Goal: Information Seeking & Learning: Check status

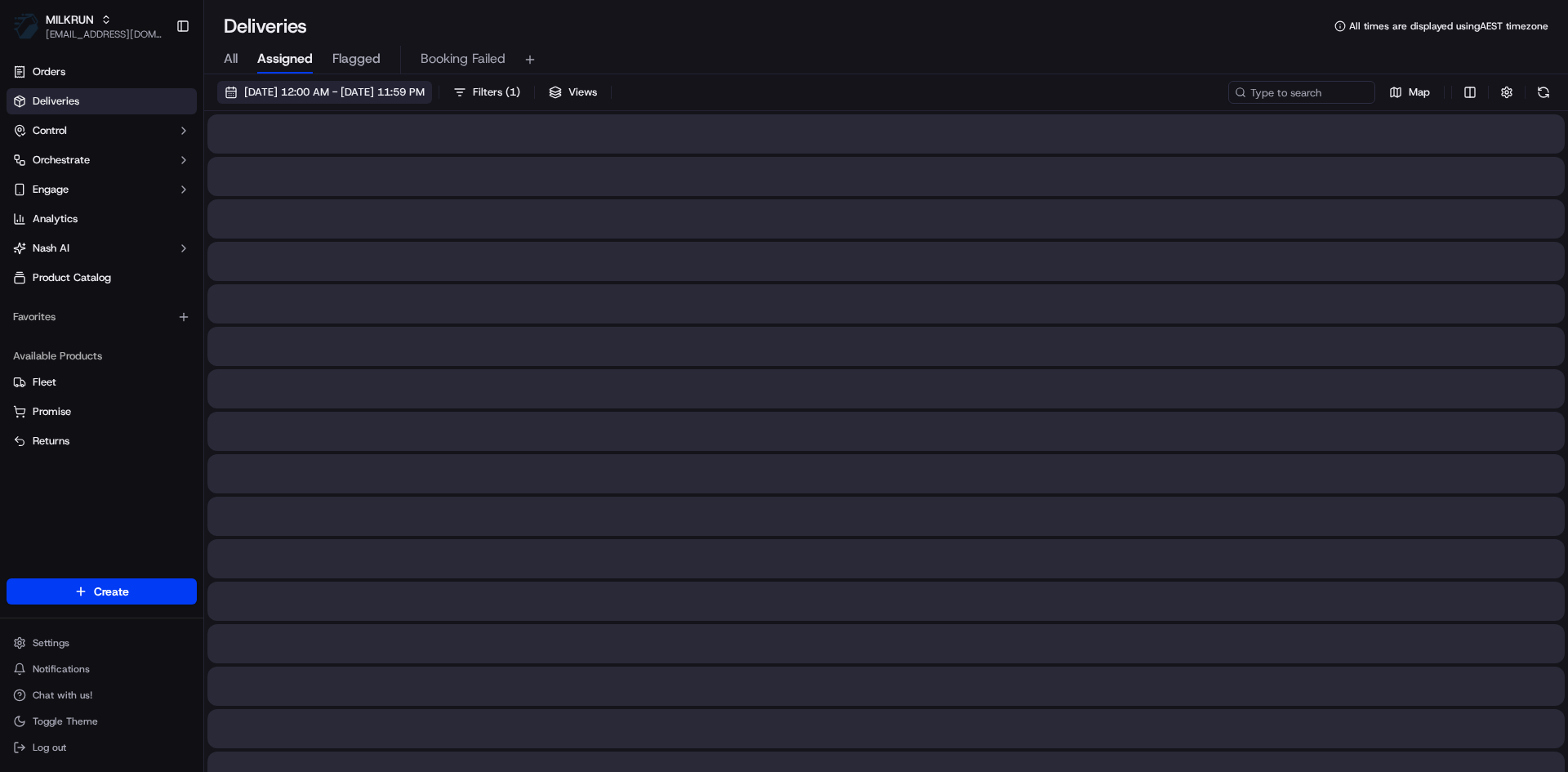
click at [234, 55] on span "All" at bounding box center [230, 58] width 14 height 19
click at [1309, 88] on input at bounding box center [1278, 92] width 196 height 23
paste input "Morrigan Berry"
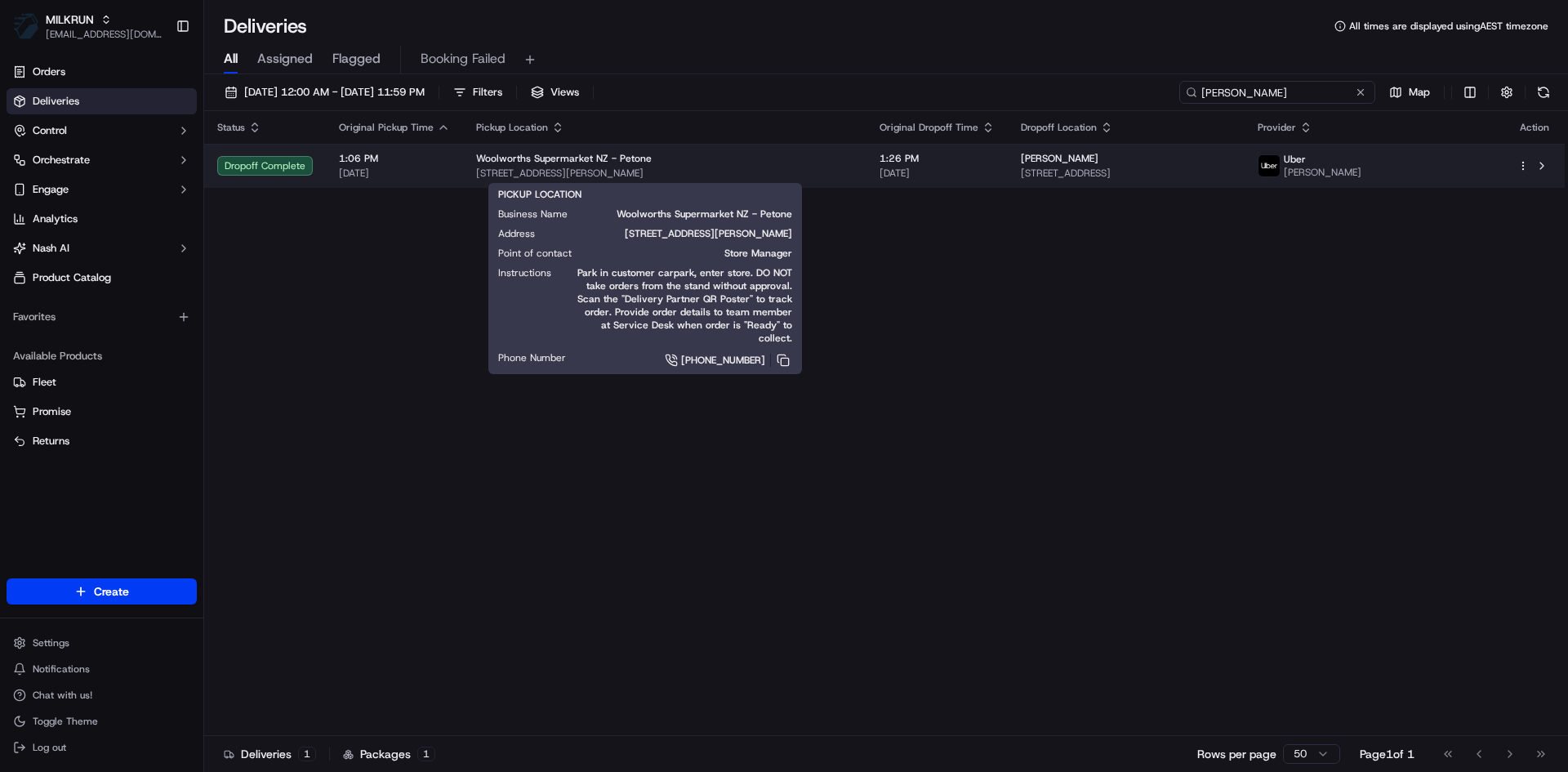
type input "Morrigan Berry"
click at [819, 154] on div "Woolworths Supermarket NZ - Petone" at bounding box center [665, 158] width 377 height 13
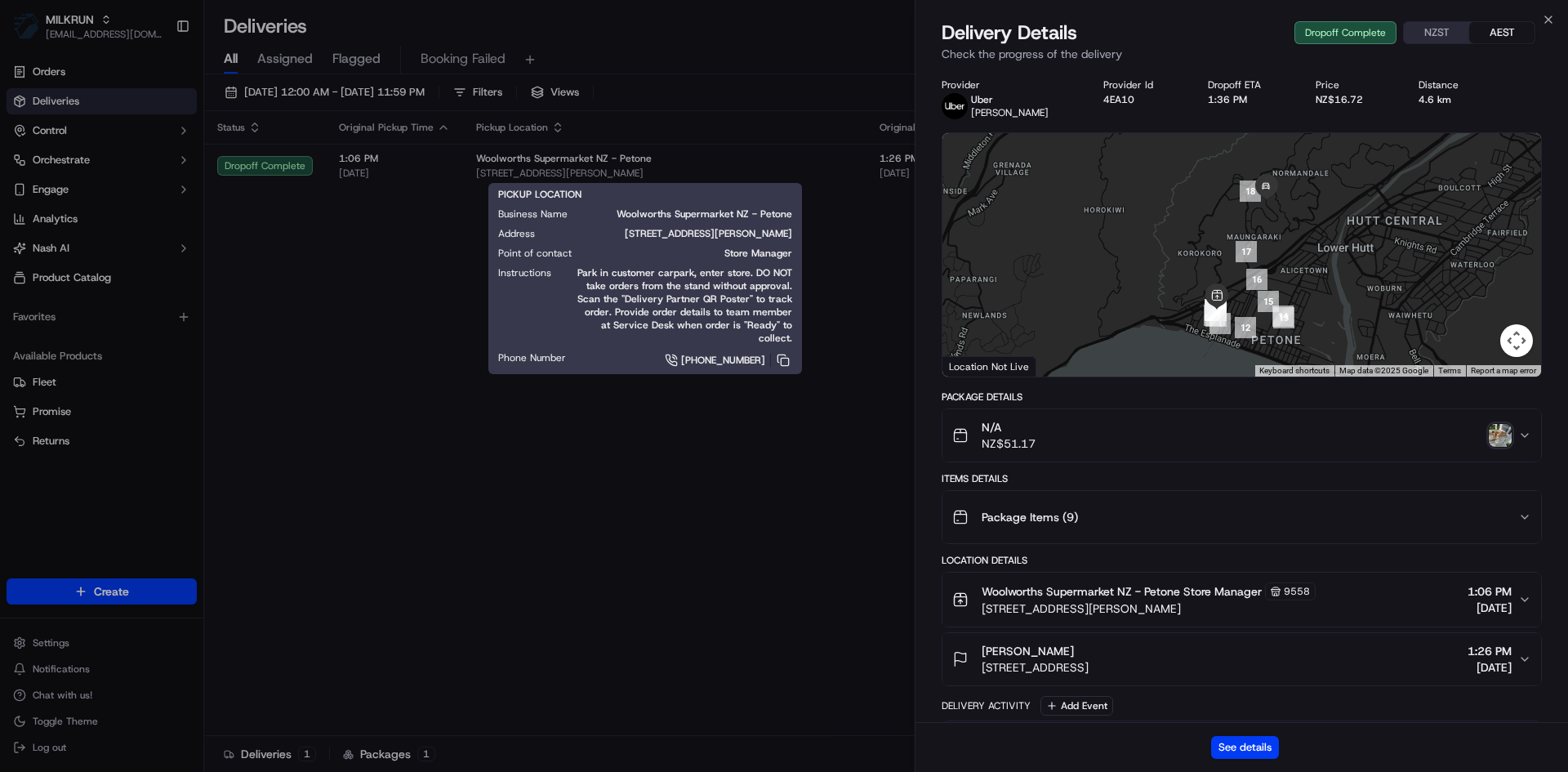
drag, startPoint x: 395, startPoint y: 300, endPoint x: 394, endPoint y: 288, distance: 12.0
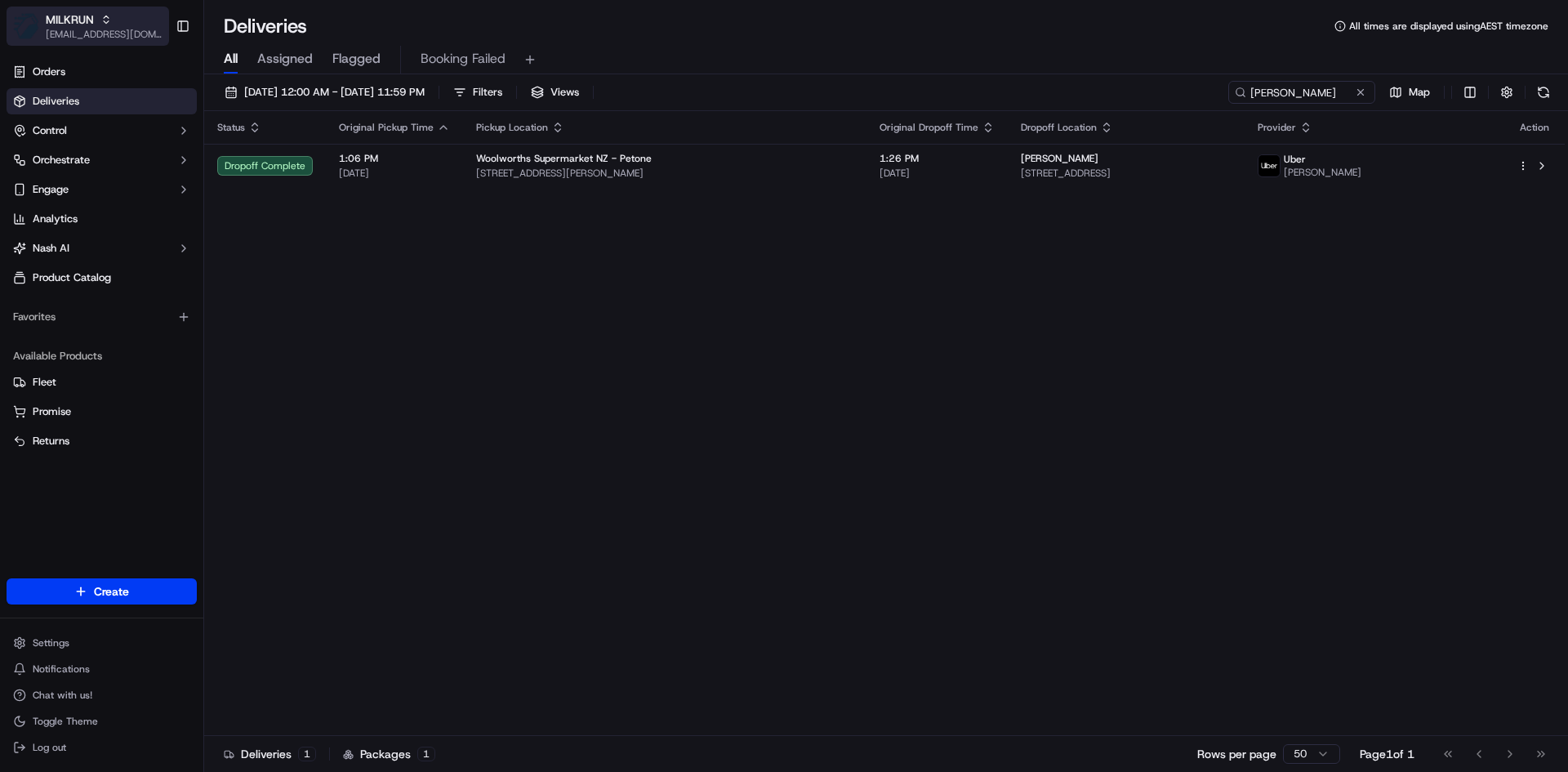
click at [107, 7] on button "MILKRUN mmattar1@woolworths.com.au" at bounding box center [88, 26] width 163 height 39
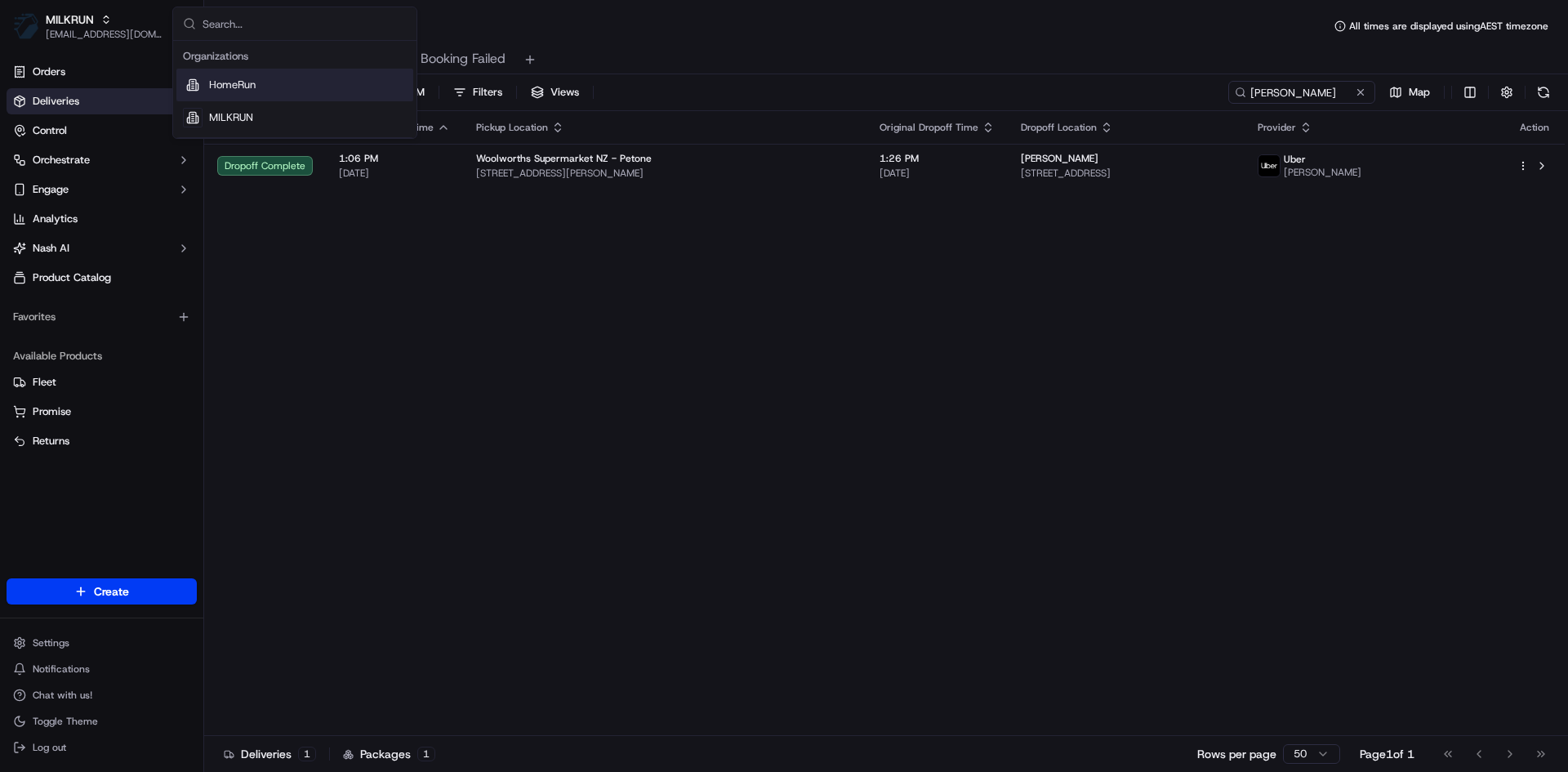
click at [271, 79] on div "HomeRun" at bounding box center [295, 84] width 237 height 32
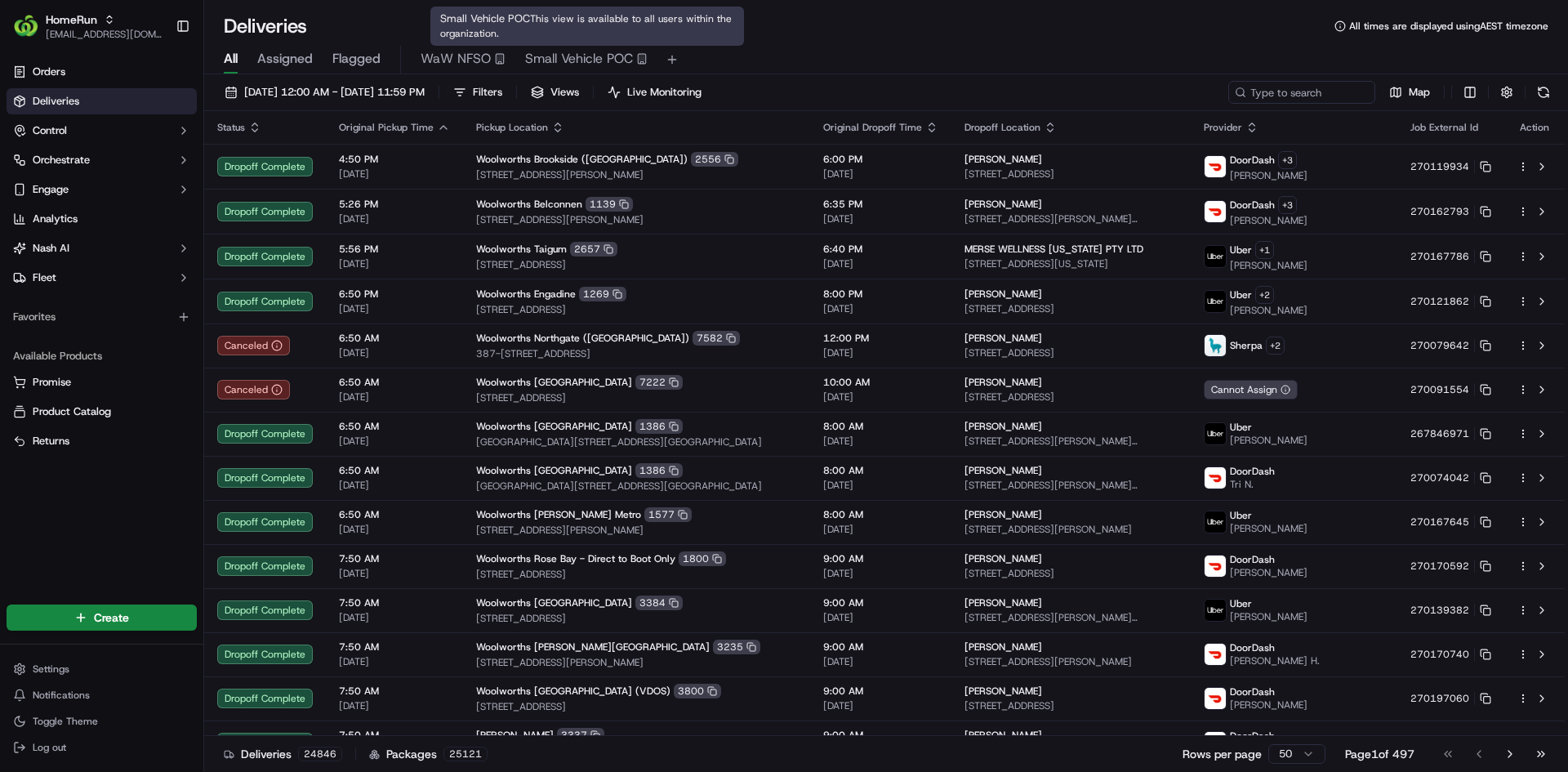
click at [616, 59] on span "Small Vehicle POC" at bounding box center [579, 58] width 108 height 19
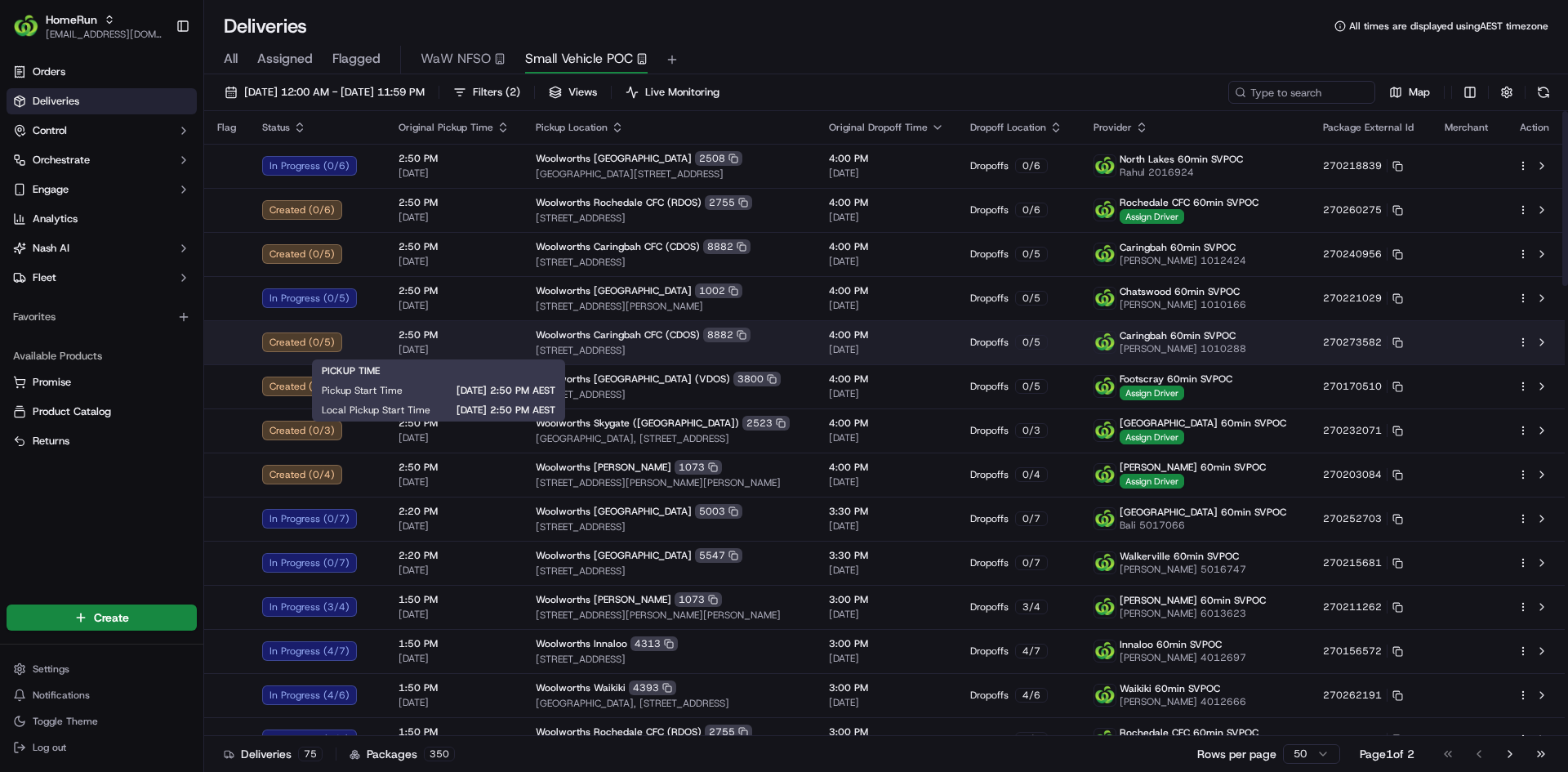
click at [507, 339] on td "2:50 PM 20/09/2025" at bounding box center [454, 342] width 137 height 44
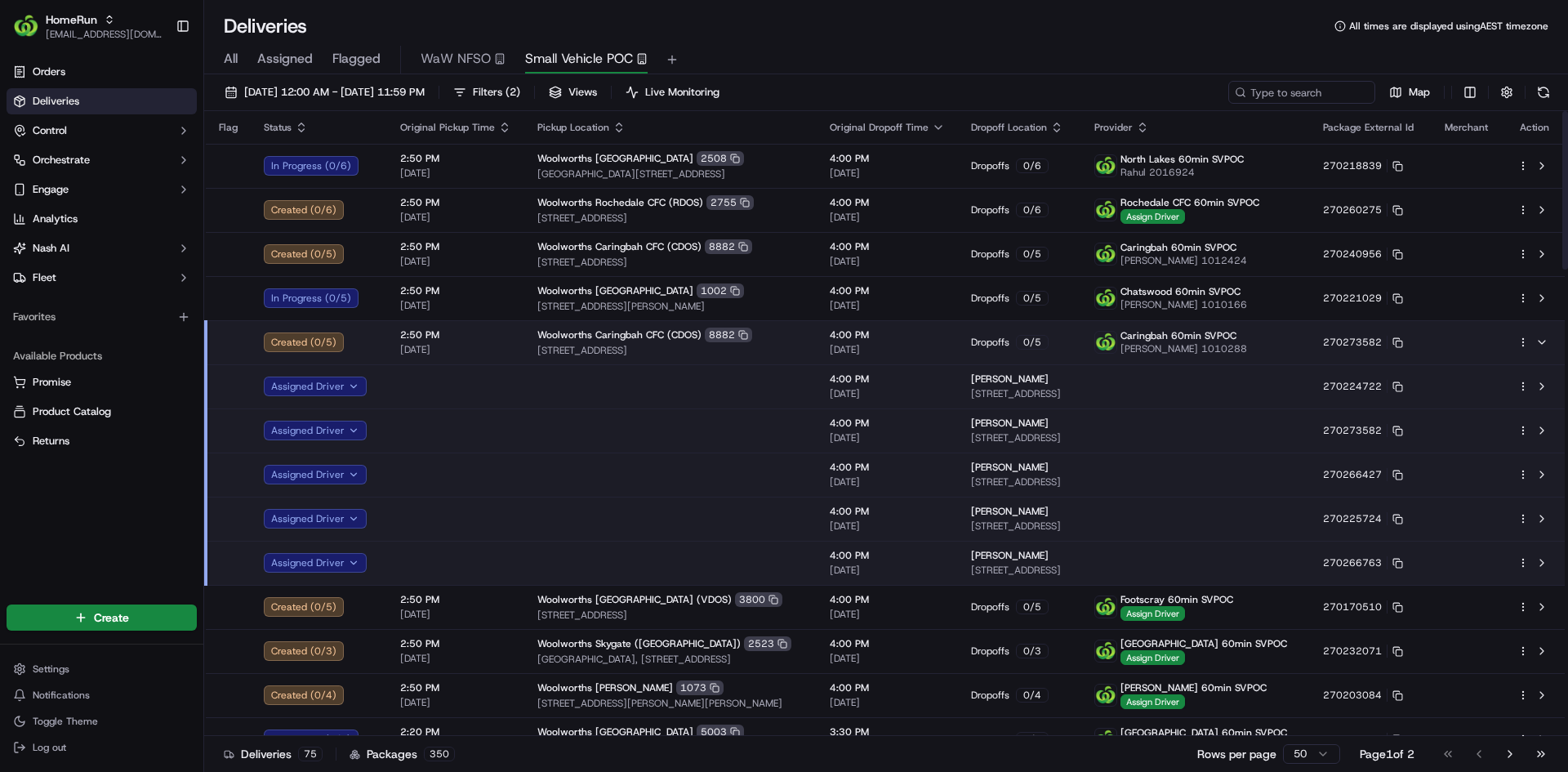
click at [1522, 347] on html "HomeRun mmattar1@woolworths.com.au Toggle Sidebar Orders Deliveries Control Orc…" at bounding box center [784, 386] width 1568 height 772
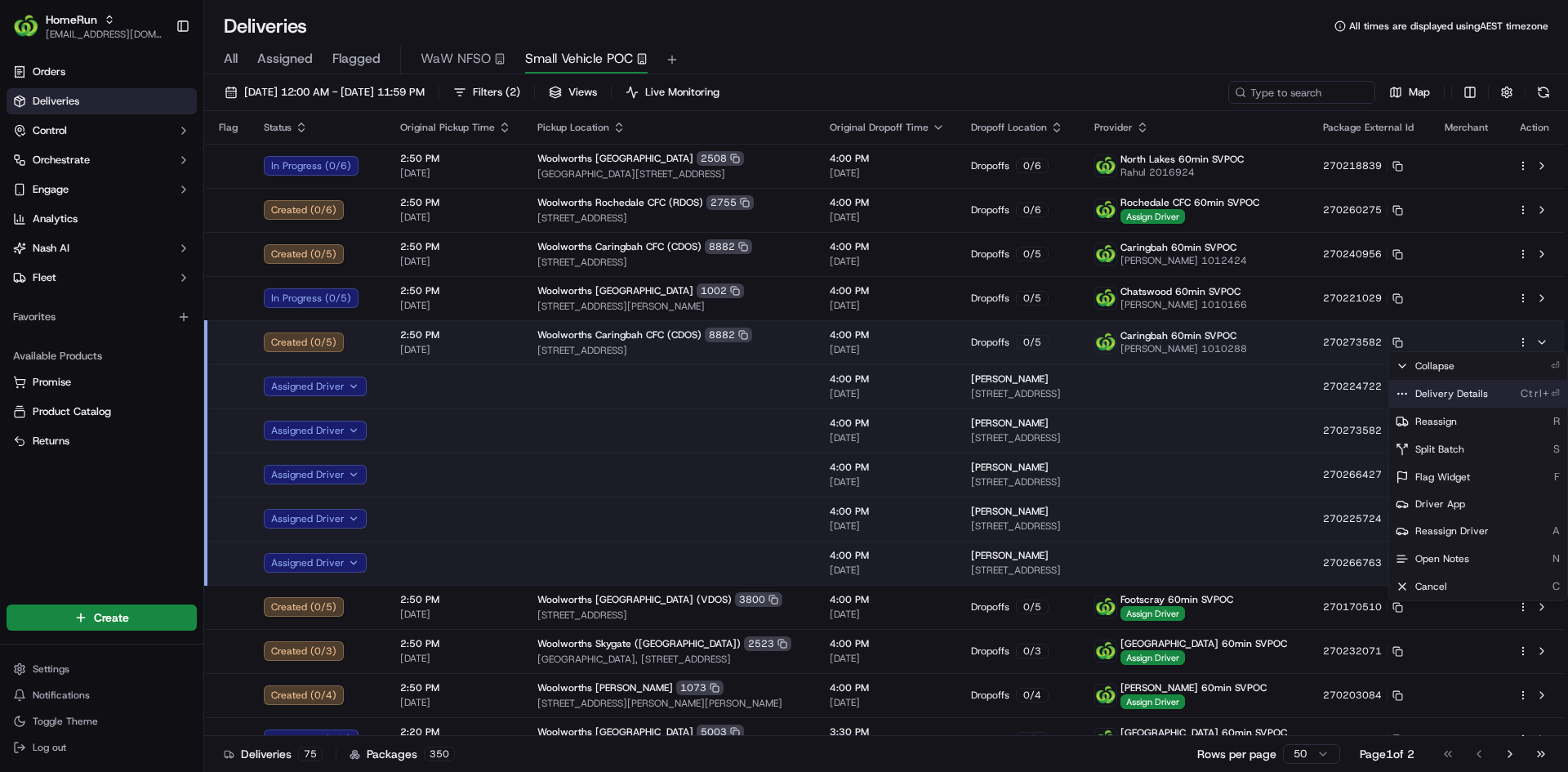
click at [1464, 394] on span "Delivery Details" at bounding box center [1451, 394] width 73 height 13
click at [506, 257] on html "HomeRun mmattar1@woolworths.com.au Toggle Sidebar Orders Deliveries Control Orc…" at bounding box center [784, 386] width 1568 height 772
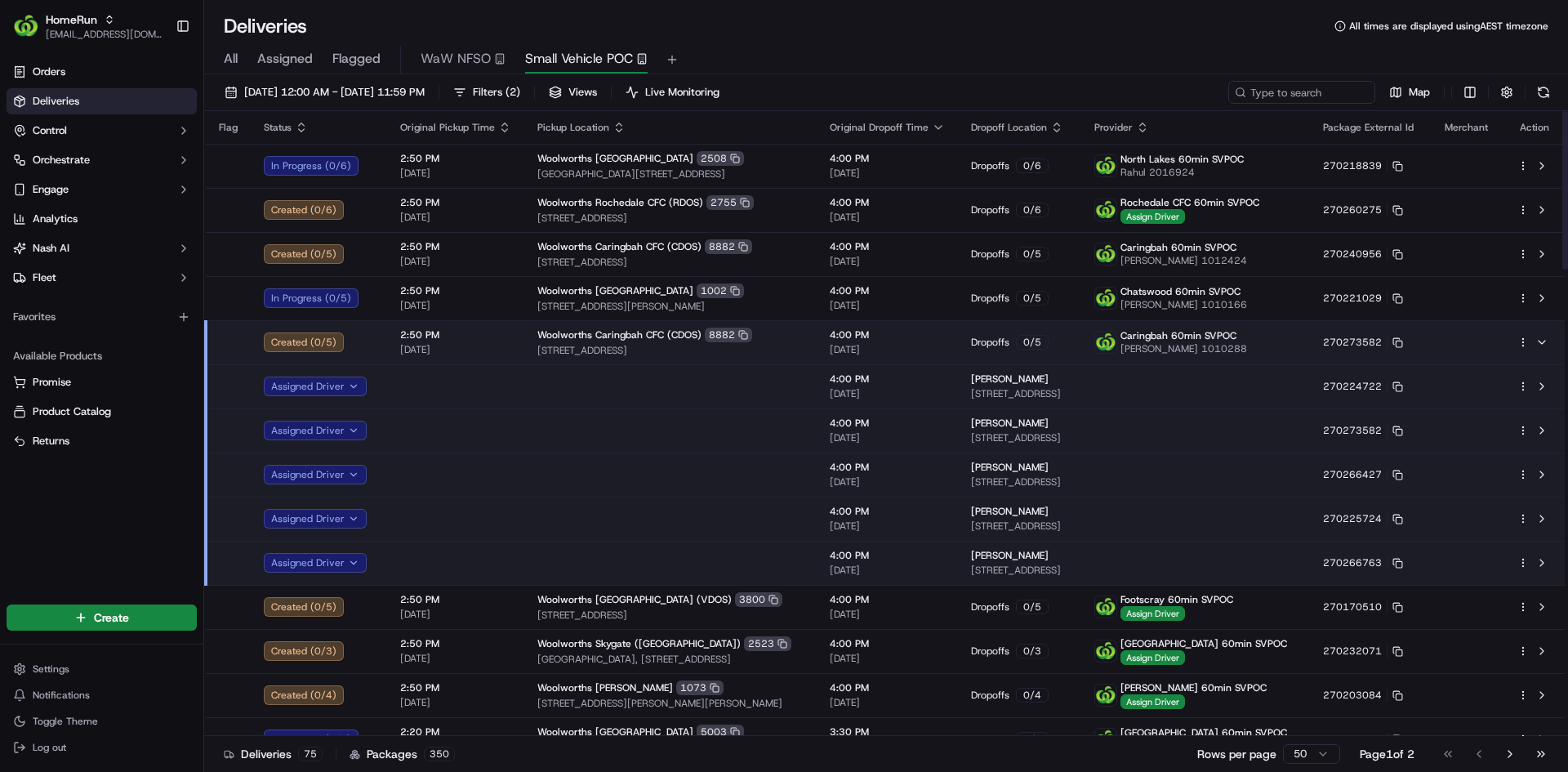
click at [506, 257] on span "20/09/2025" at bounding box center [456, 262] width 111 height 13
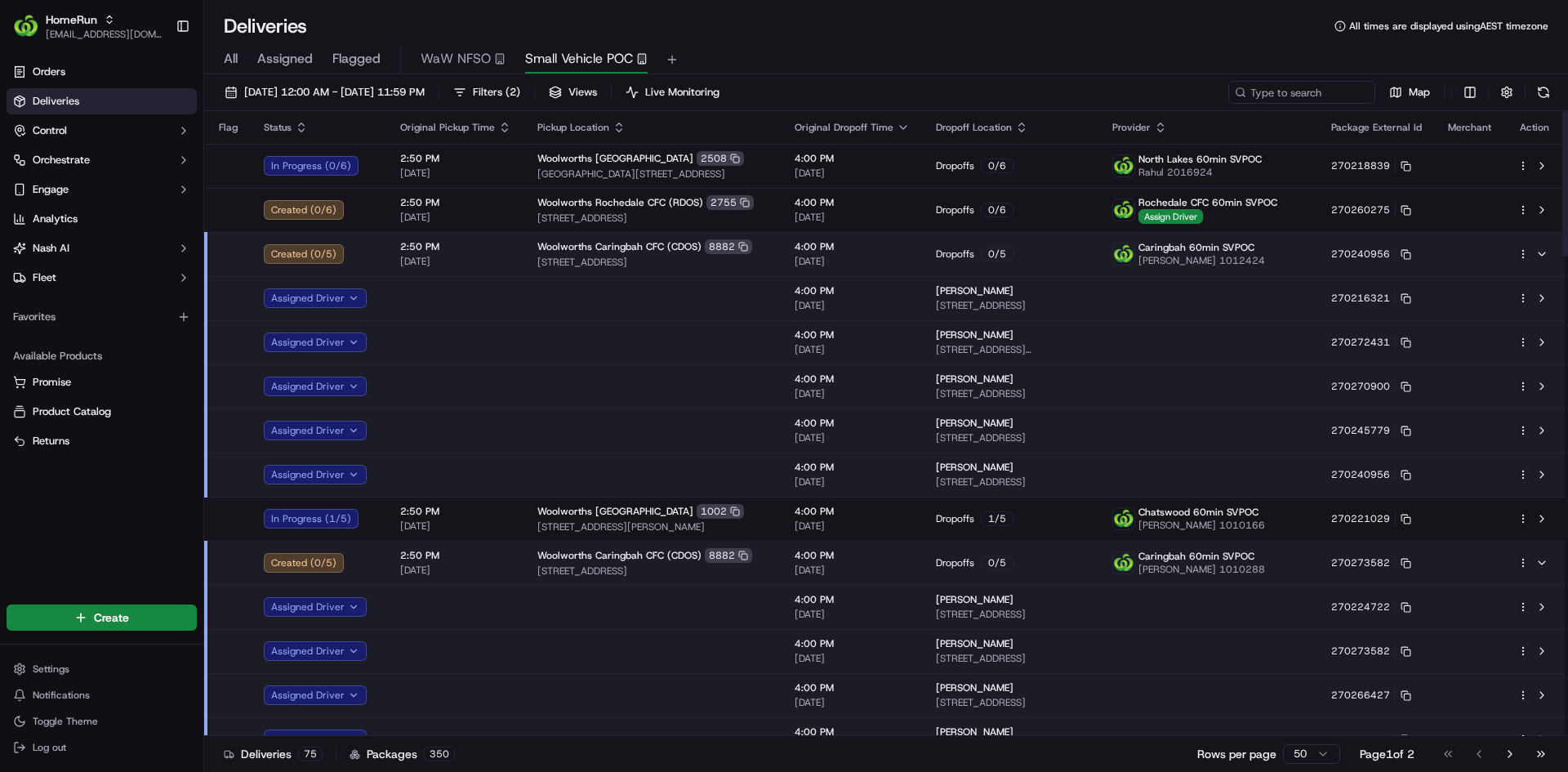
click at [509, 251] on td "2:50 PM 20/09/2025" at bounding box center [456, 255] width 137 height 44
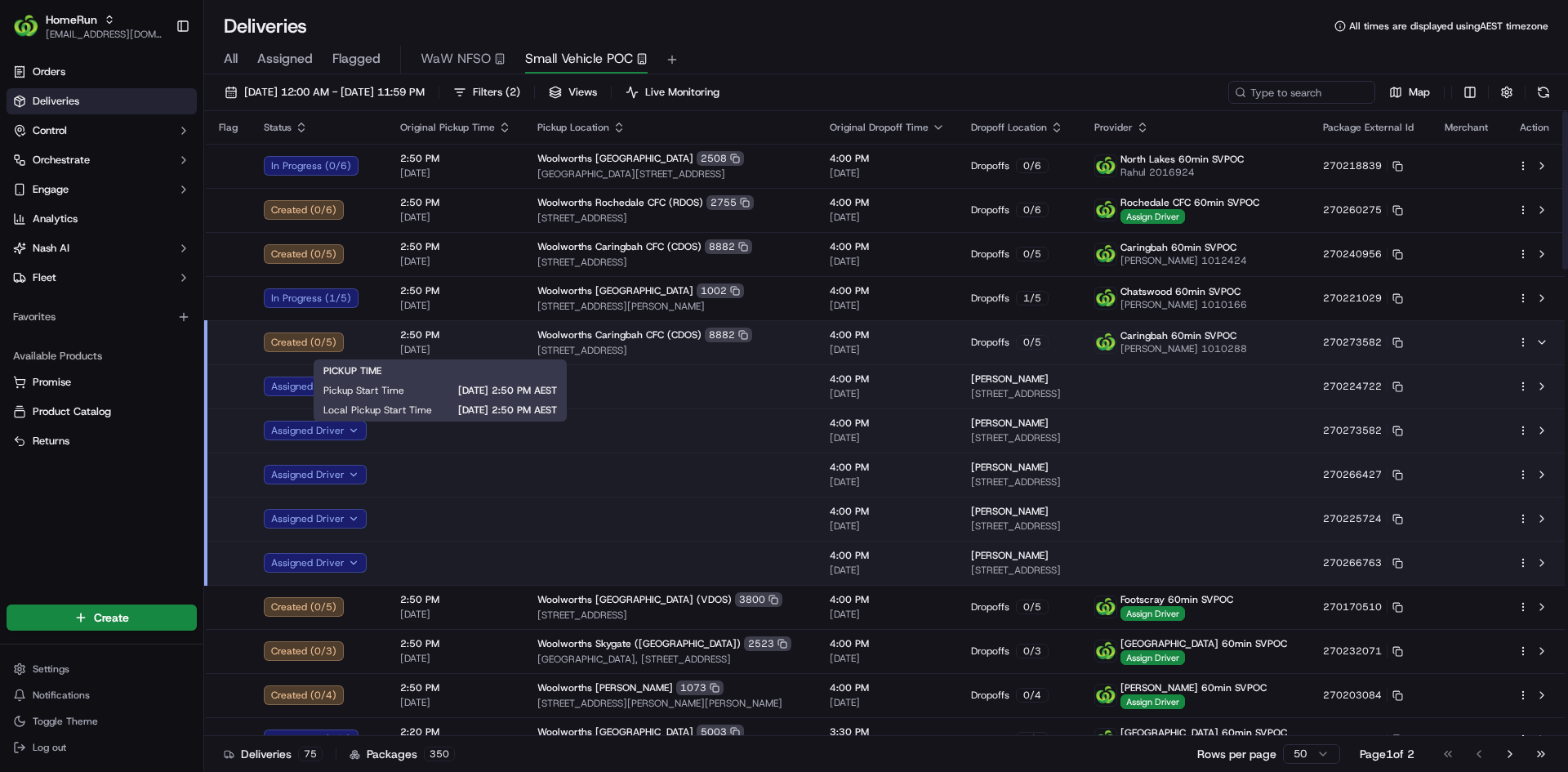
click at [498, 339] on span "2:50 PM" at bounding box center [456, 335] width 111 height 13
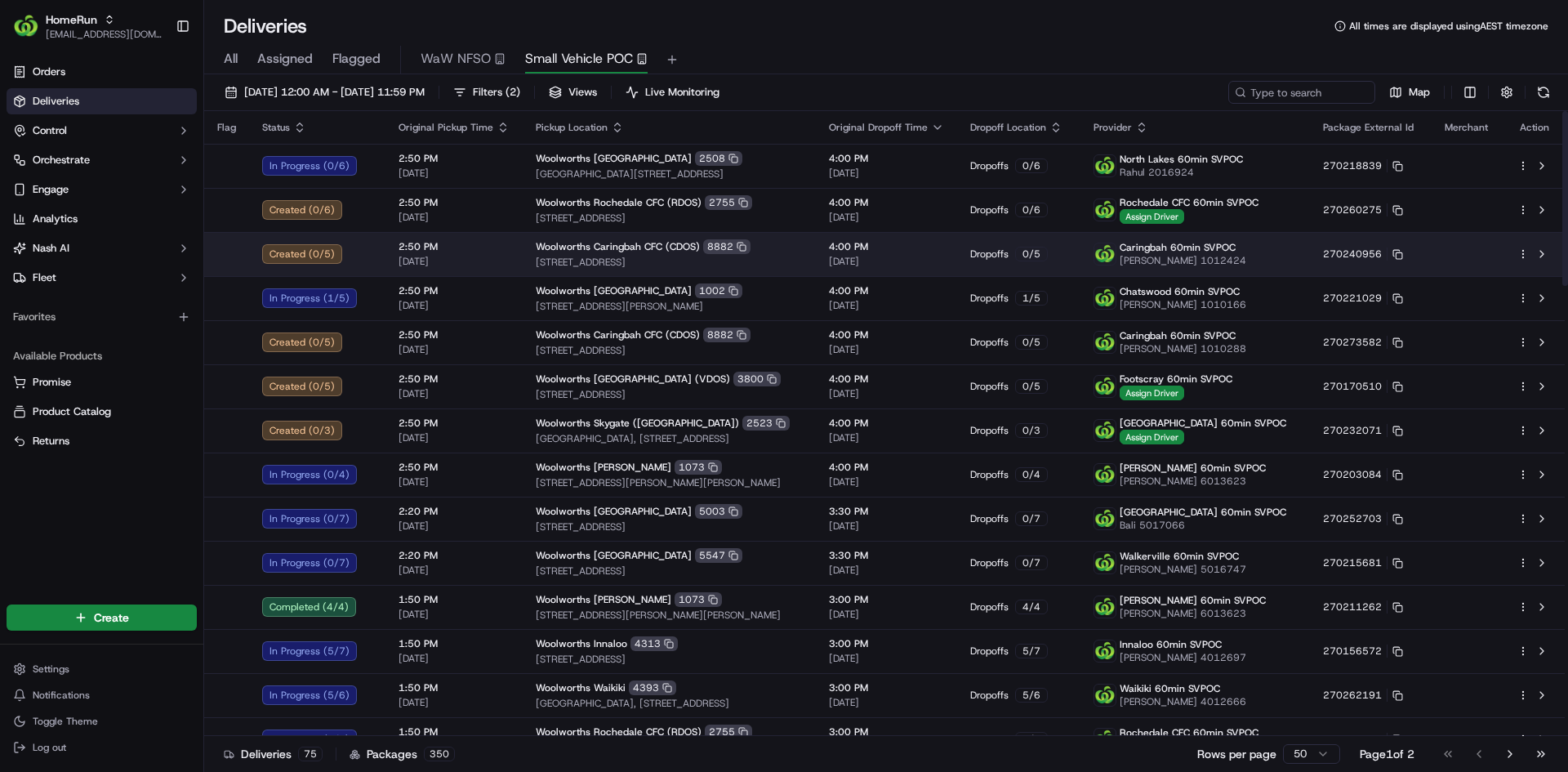
click at [1068, 255] on div "Dropoffs 0 / 5" at bounding box center [1019, 255] width 98 height 15
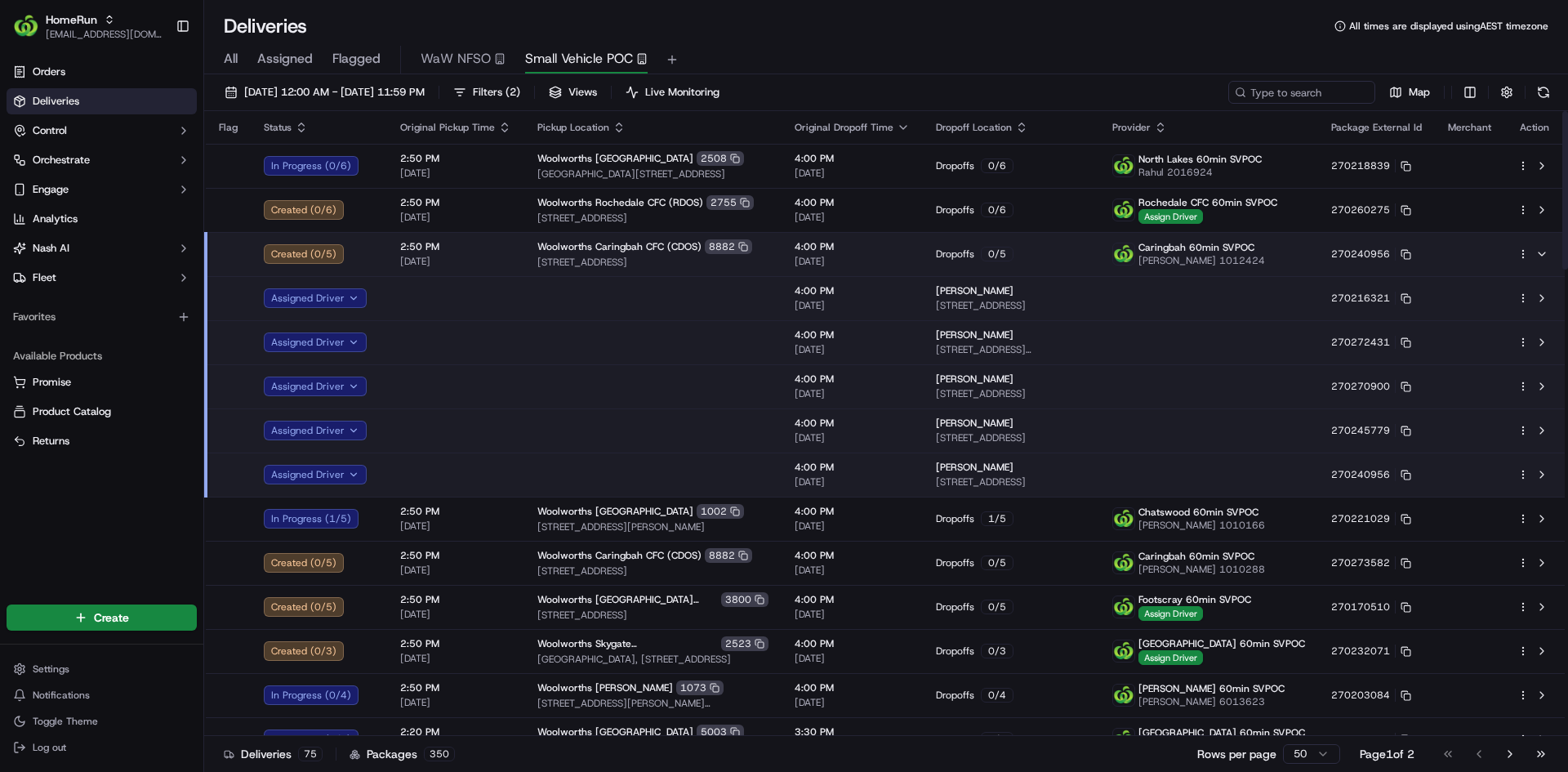
click at [1528, 247] on div at bounding box center [1535, 254] width 34 height 19
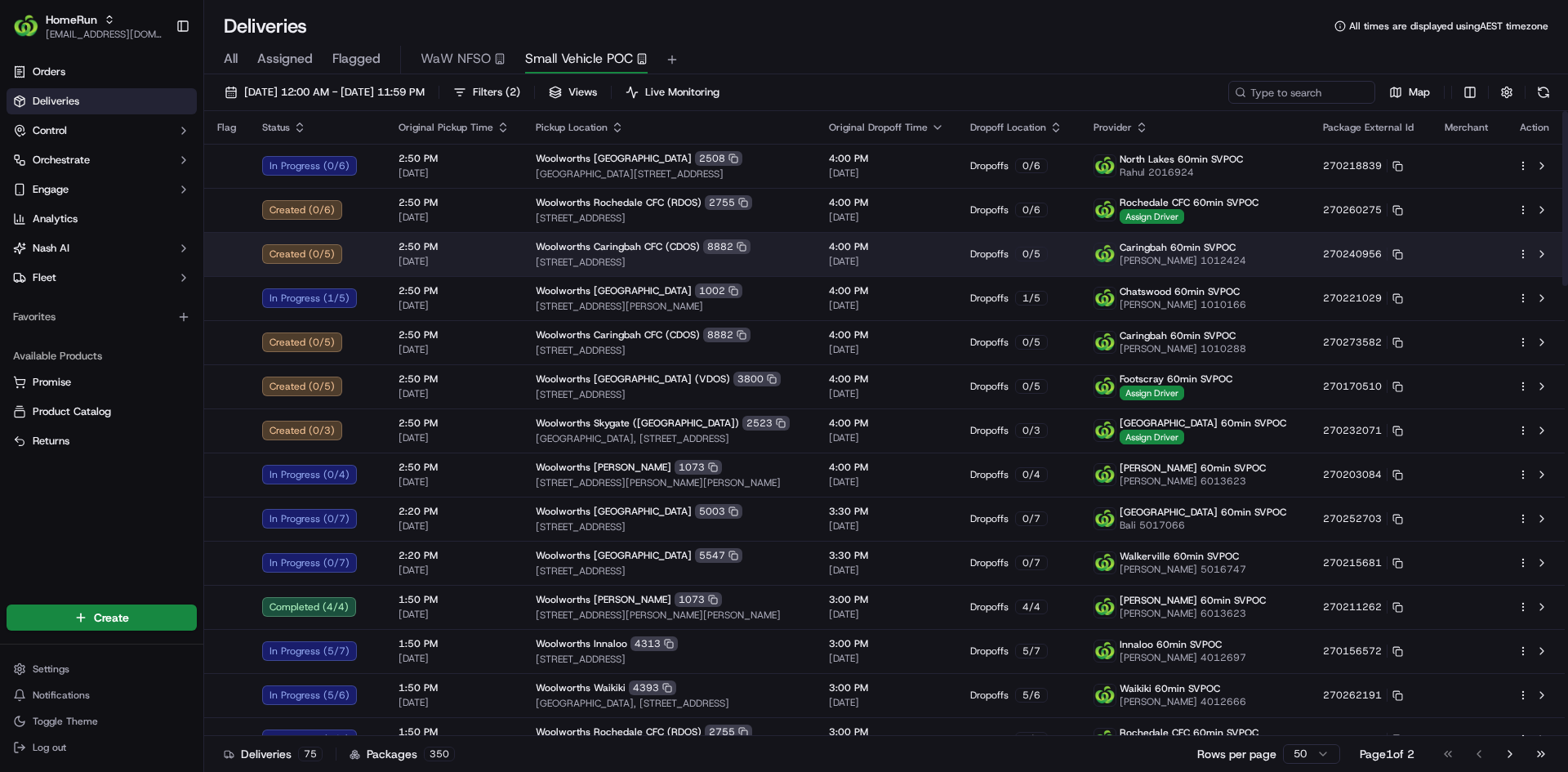
click at [1467, 250] on td at bounding box center [1468, 255] width 73 height 44
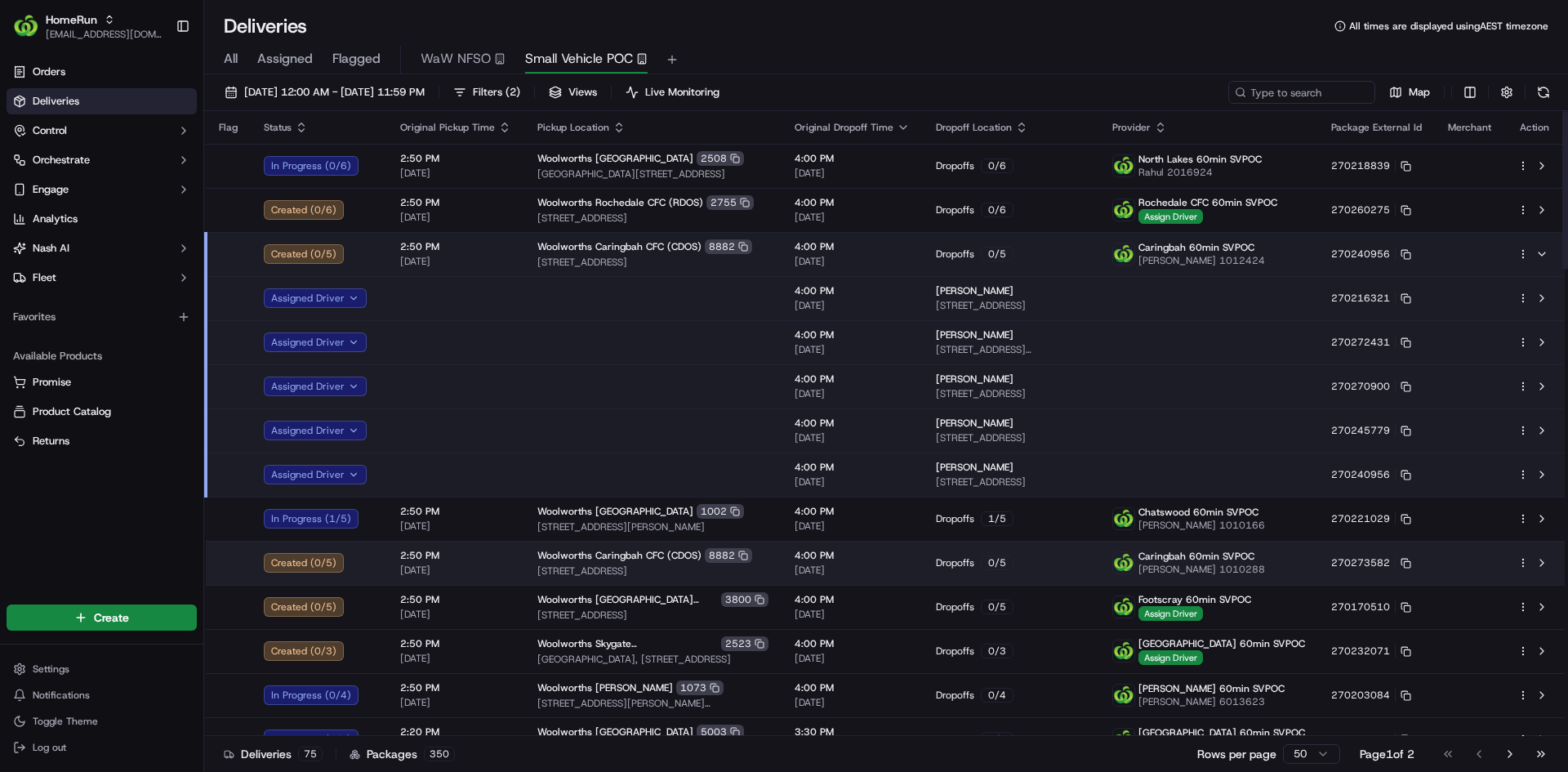
click at [835, 577] on td "4:00 PM 20/09/2025" at bounding box center [852, 564] width 142 height 44
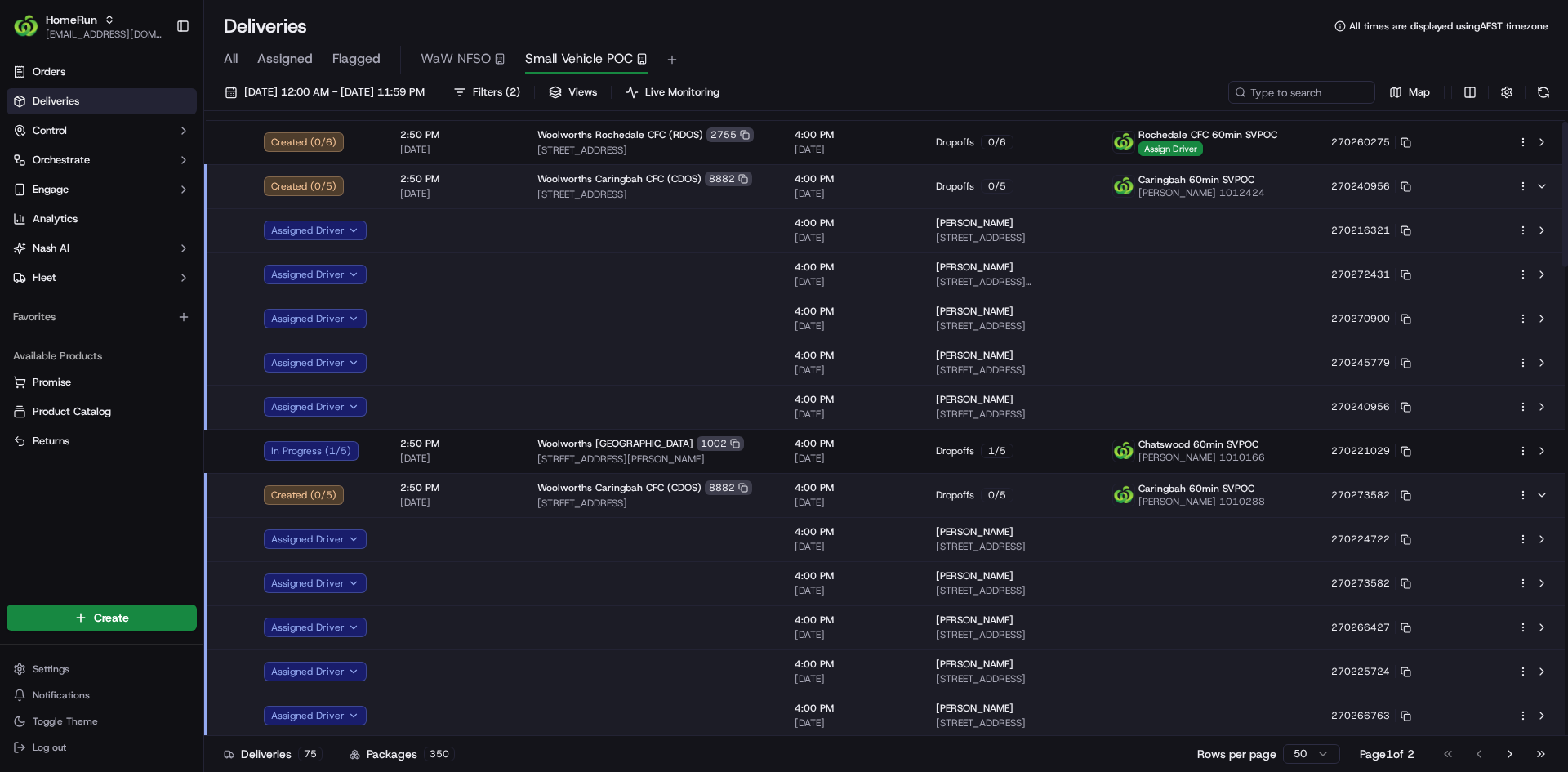
scroll to position [42, 0]
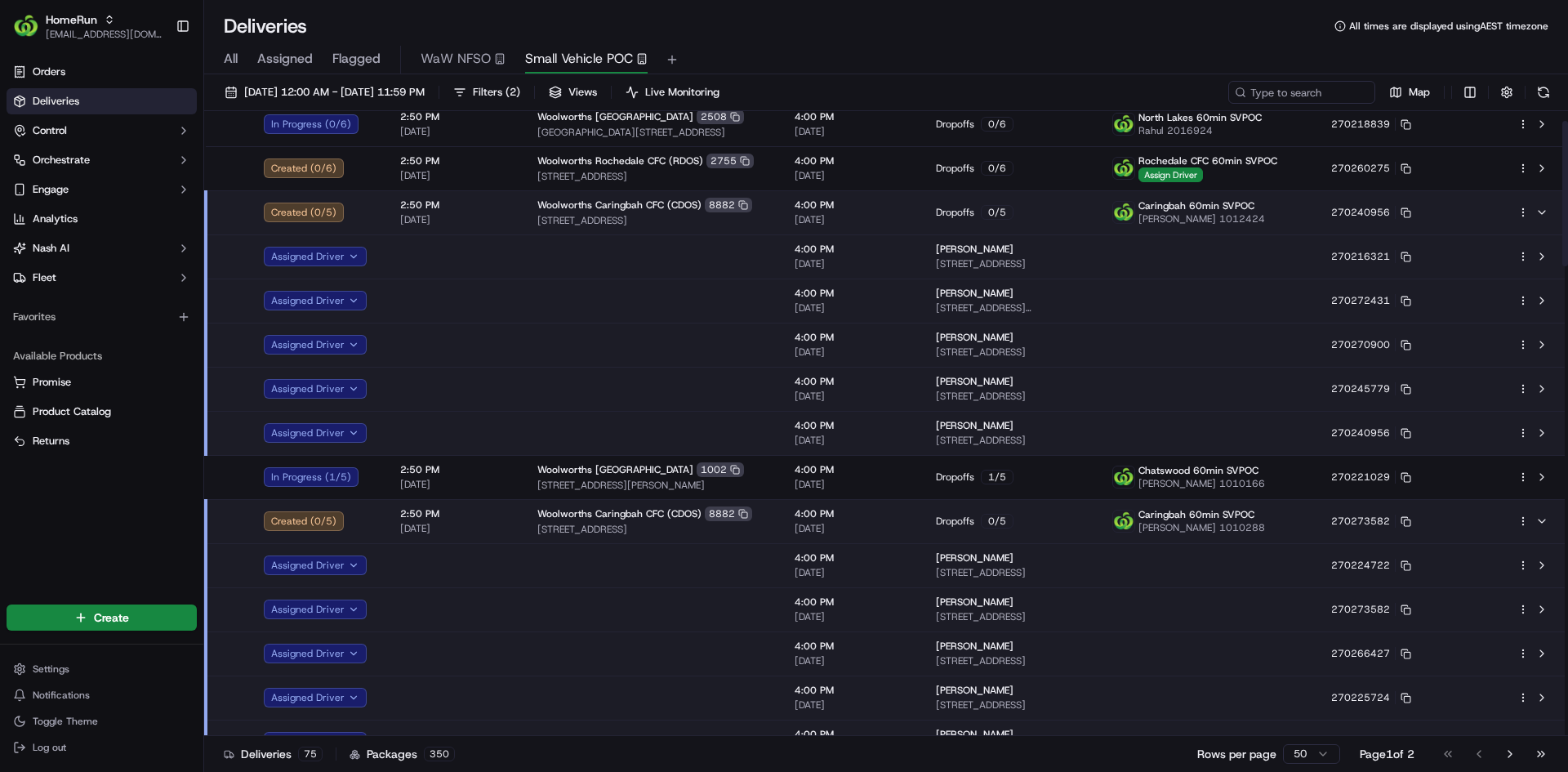
click at [1072, 527] on div "Dropoffs 0 / 5" at bounding box center [1011, 521] width 150 height 15
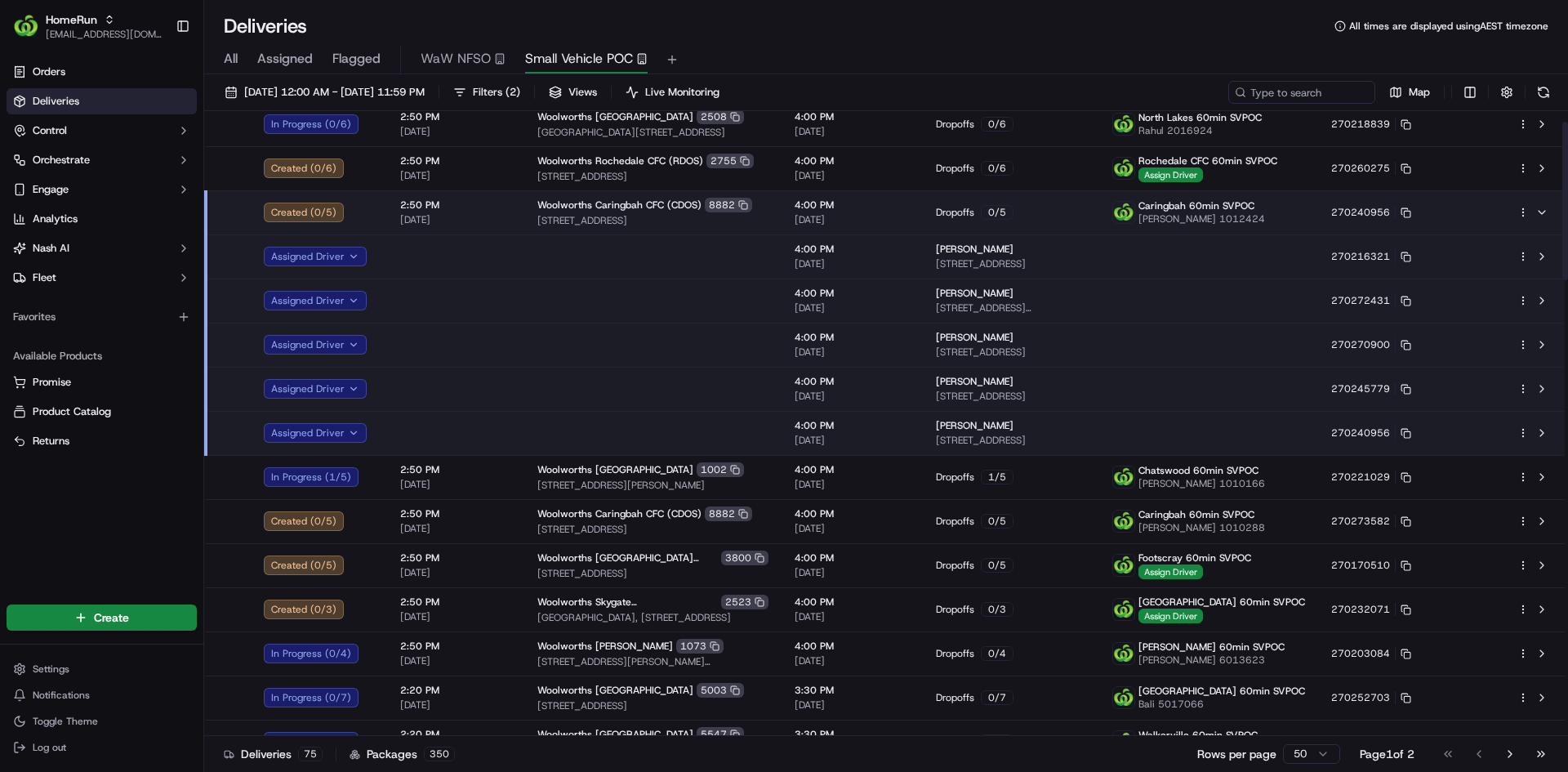
scroll to position [0, 0]
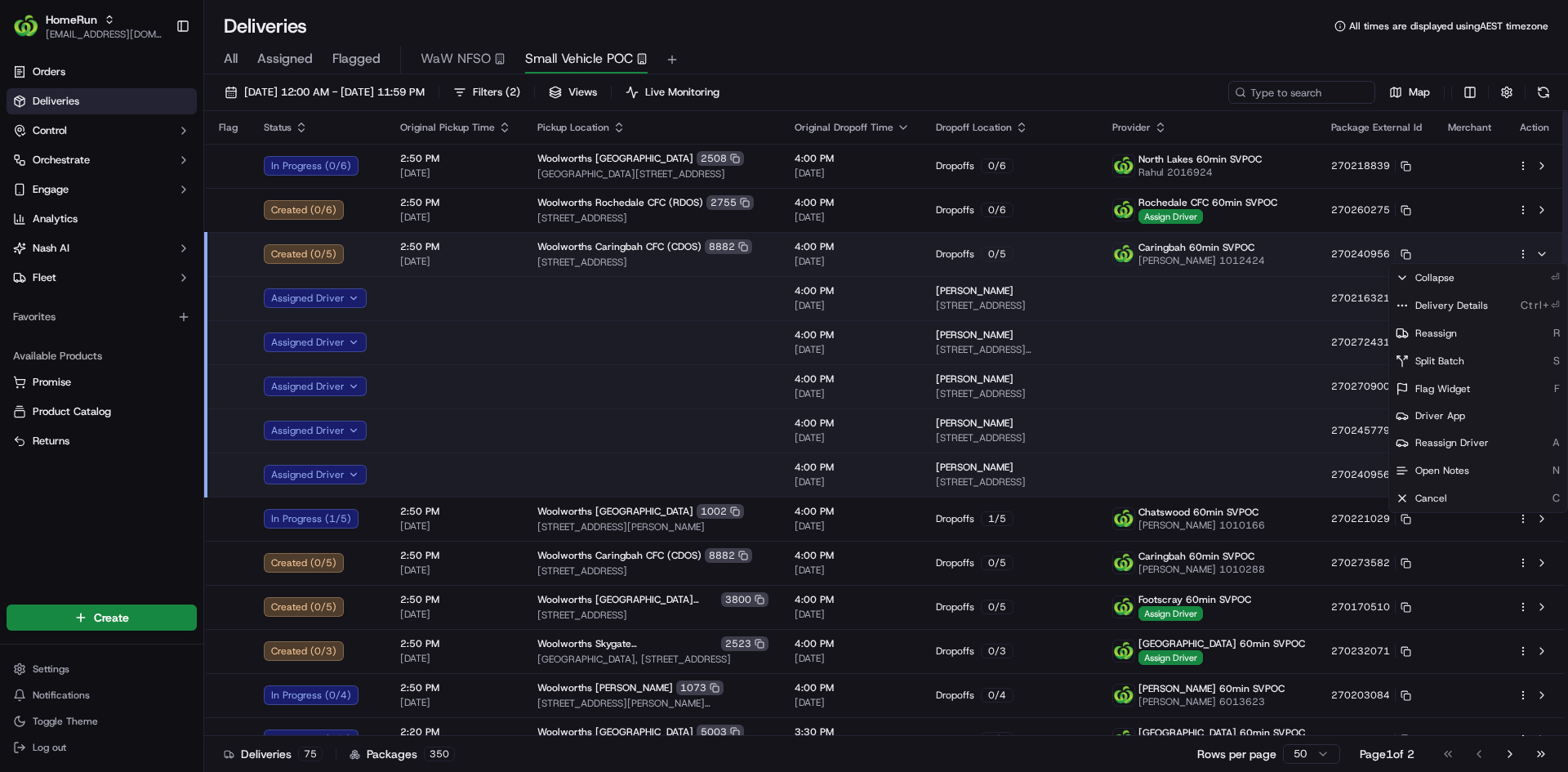
click at [1525, 255] on html "HomeRun mmattar1@woolworths.com.au Toggle Sidebar Orders Deliveries Control Orc…" at bounding box center [784, 386] width 1568 height 772
click at [1465, 311] on span "Delivery Details" at bounding box center [1451, 305] width 73 height 13
click at [510, 257] on html "HomeRun mmattar1@woolworths.com.au Toggle Sidebar Orders Deliveries Control Orc…" at bounding box center [784, 386] width 1568 height 772
click at [510, 258] on td "2:50 PM 20/09/2025" at bounding box center [456, 255] width 137 height 44
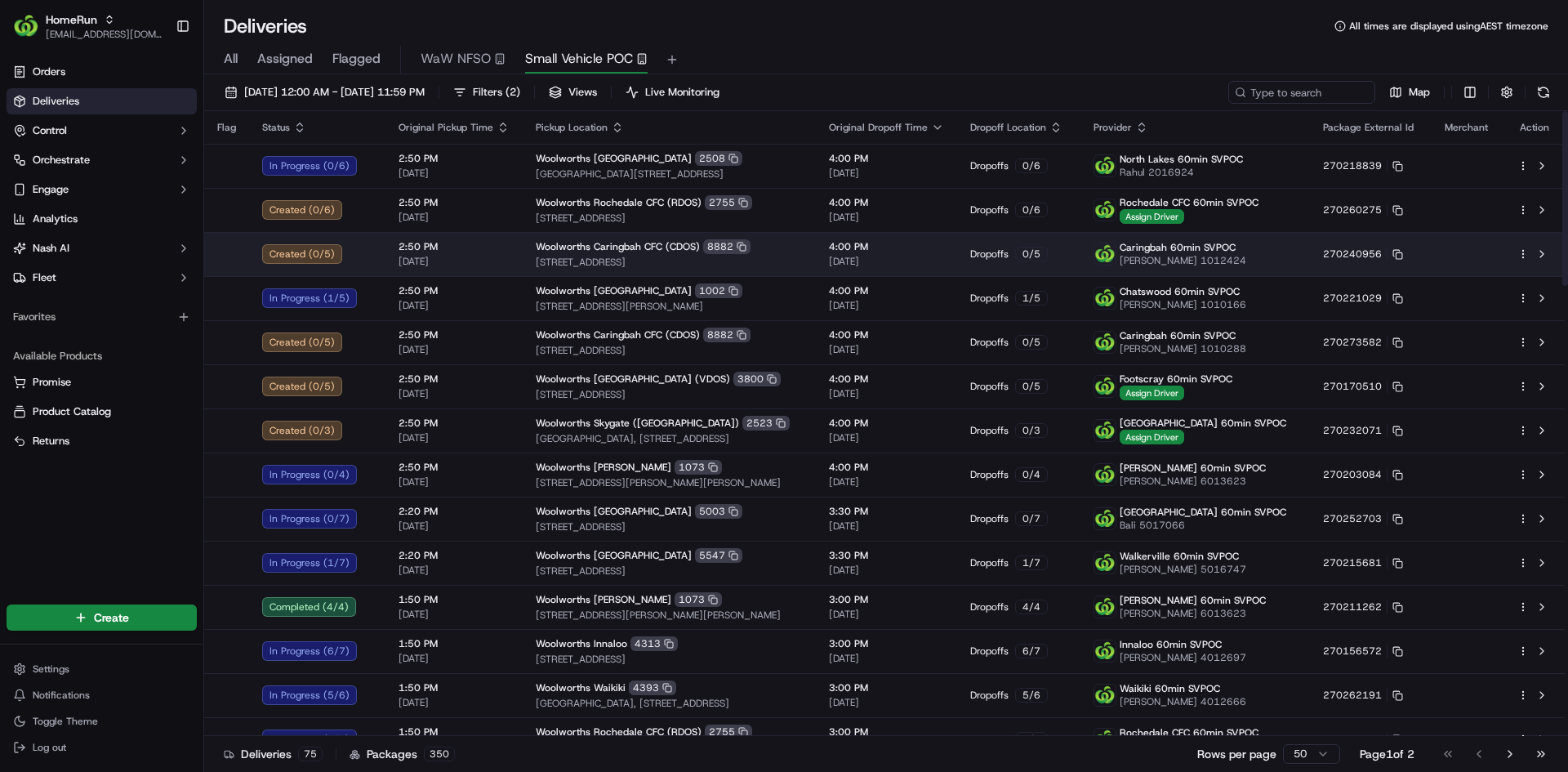
click at [1080, 266] on td "Dropoffs 0 / 5" at bounding box center [1019, 255] width 124 height 44
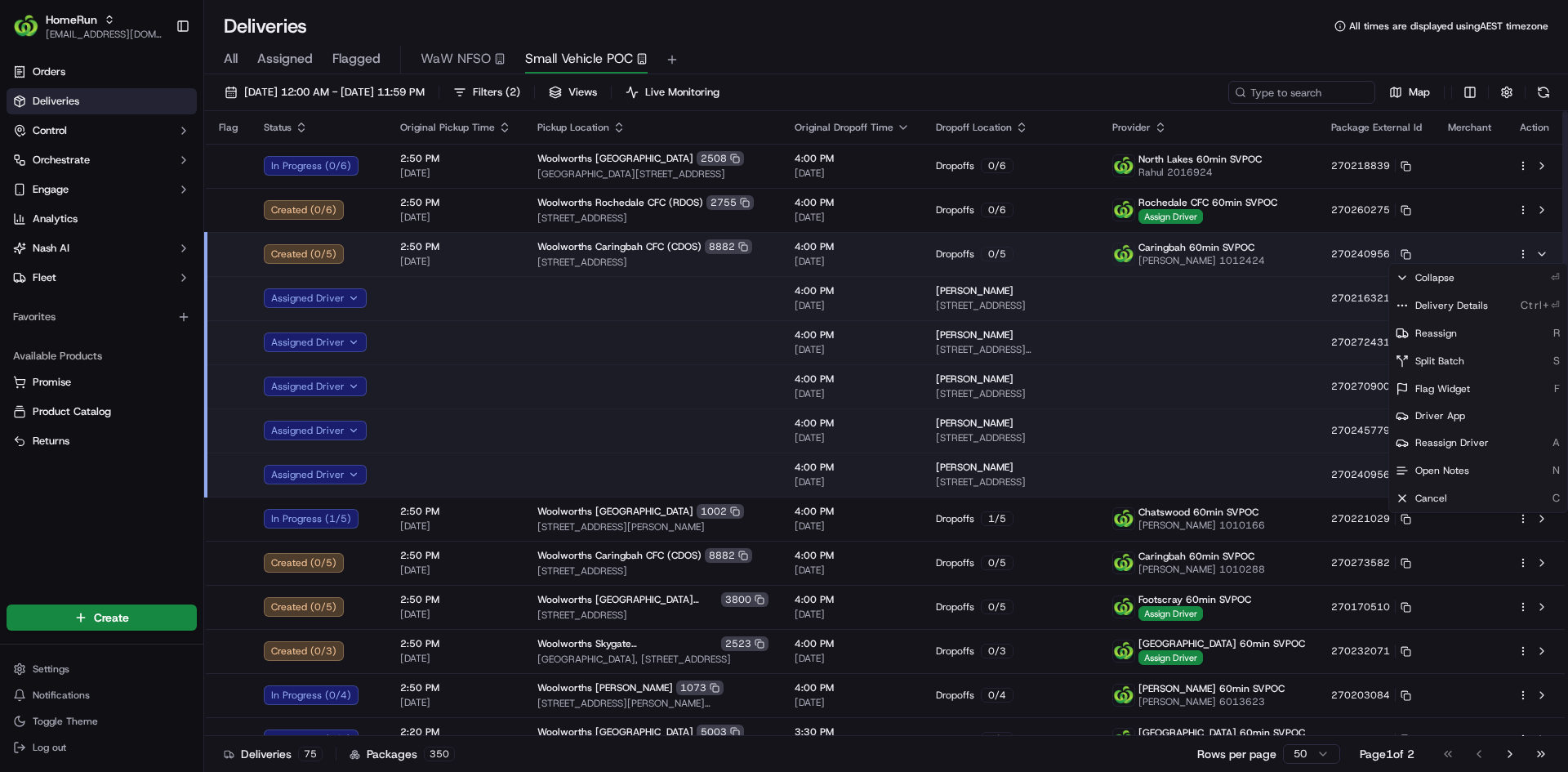
click at [1519, 254] on html "HomeRun mmattar1@woolworths.com.au Toggle Sidebar Orders Deliveries Control Orc…" at bounding box center [784, 386] width 1568 height 772
click at [1467, 306] on span "Delivery Details" at bounding box center [1451, 305] width 73 height 13
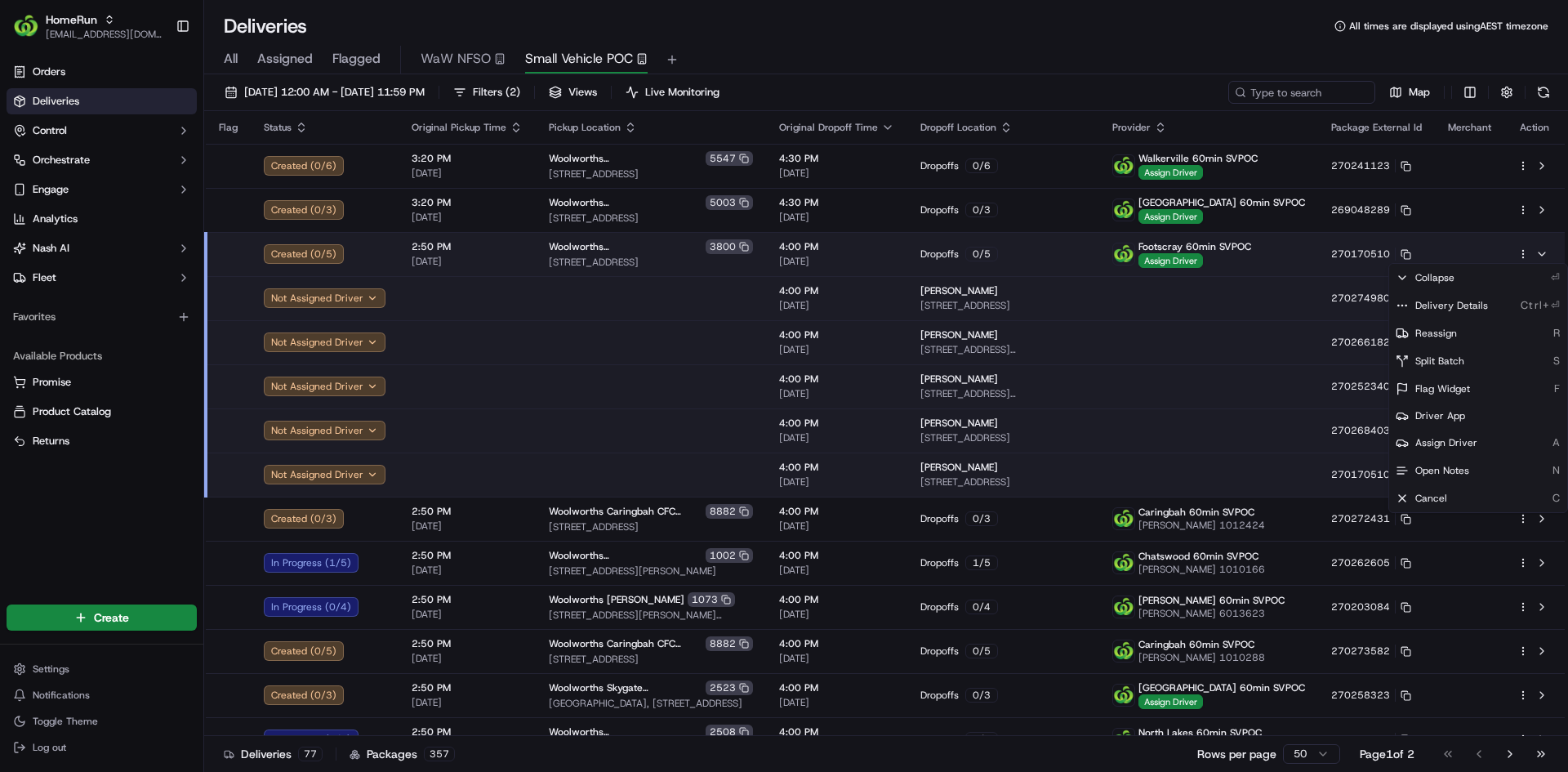
click at [376, 253] on html "HomeRun mmattar1@woolworths.com.au Toggle Sidebar Orders Deliveries Control Orc…" at bounding box center [784, 386] width 1568 height 772
click at [379, 253] on div "Created ( 0 / 5 )" at bounding box center [325, 254] width 122 height 19
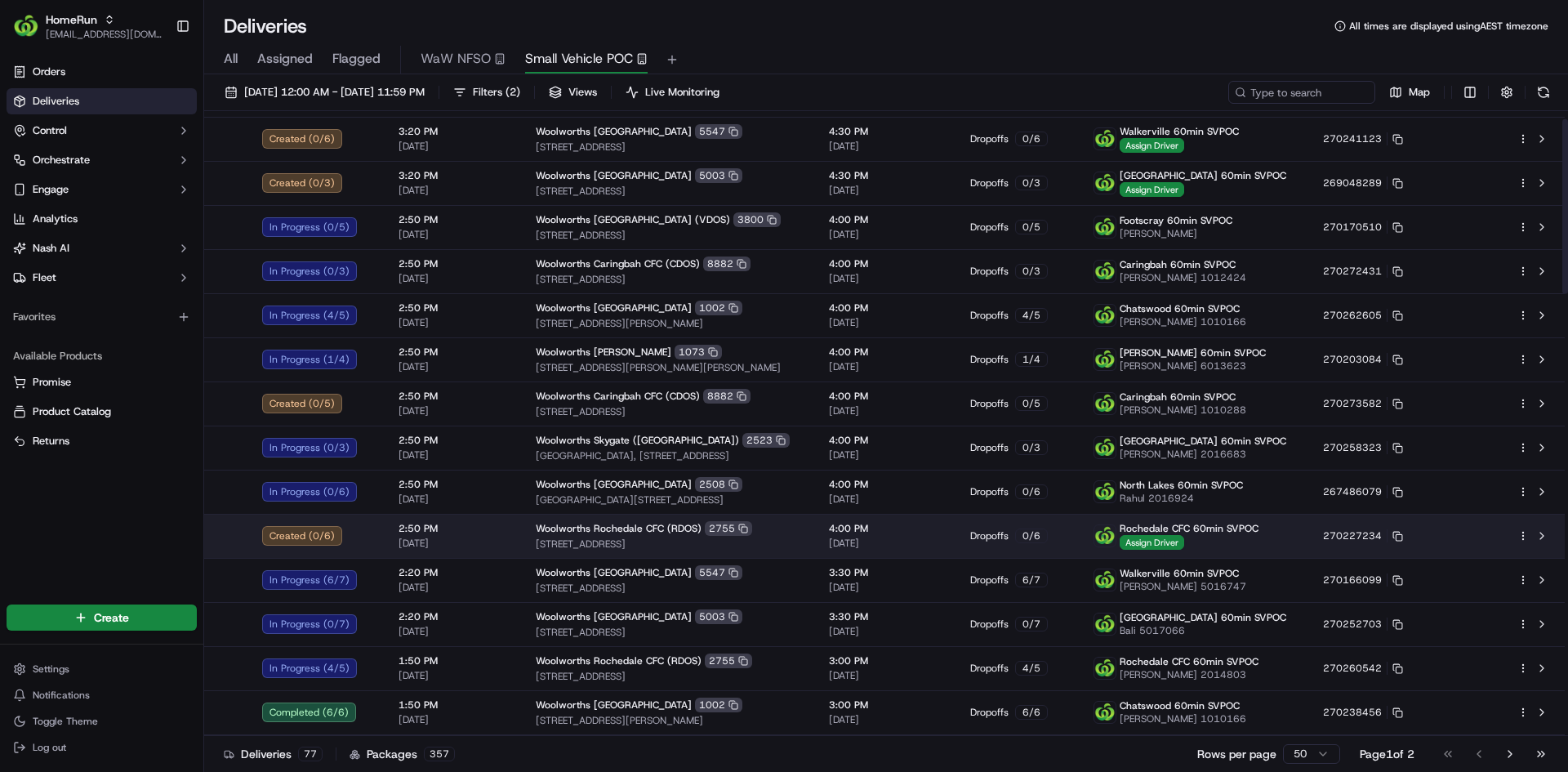
scroll to position [55, 0]
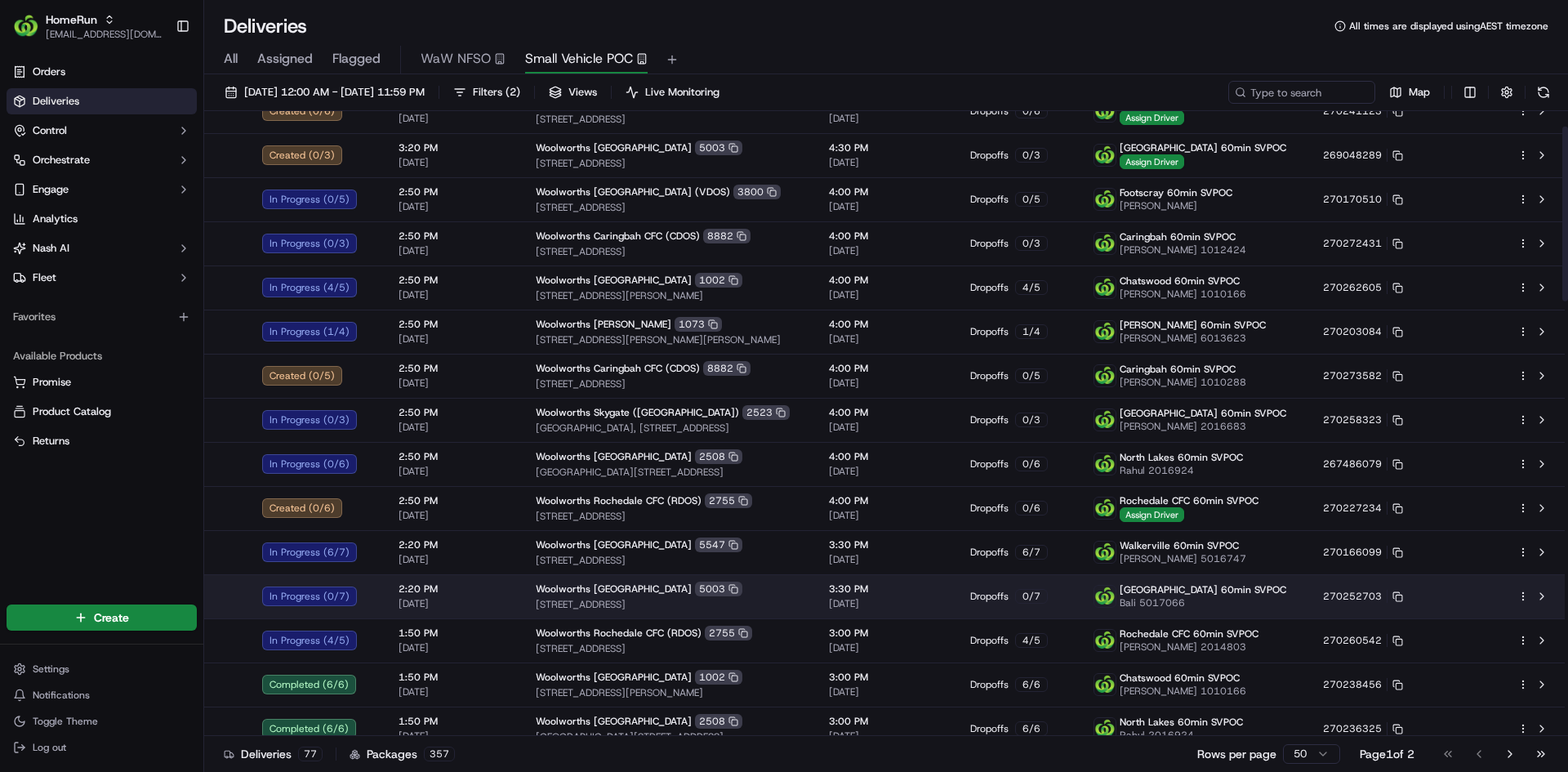
click at [1077, 604] on td "Dropoffs 0 / 7" at bounding box center [1019, 597] width 124 height 44
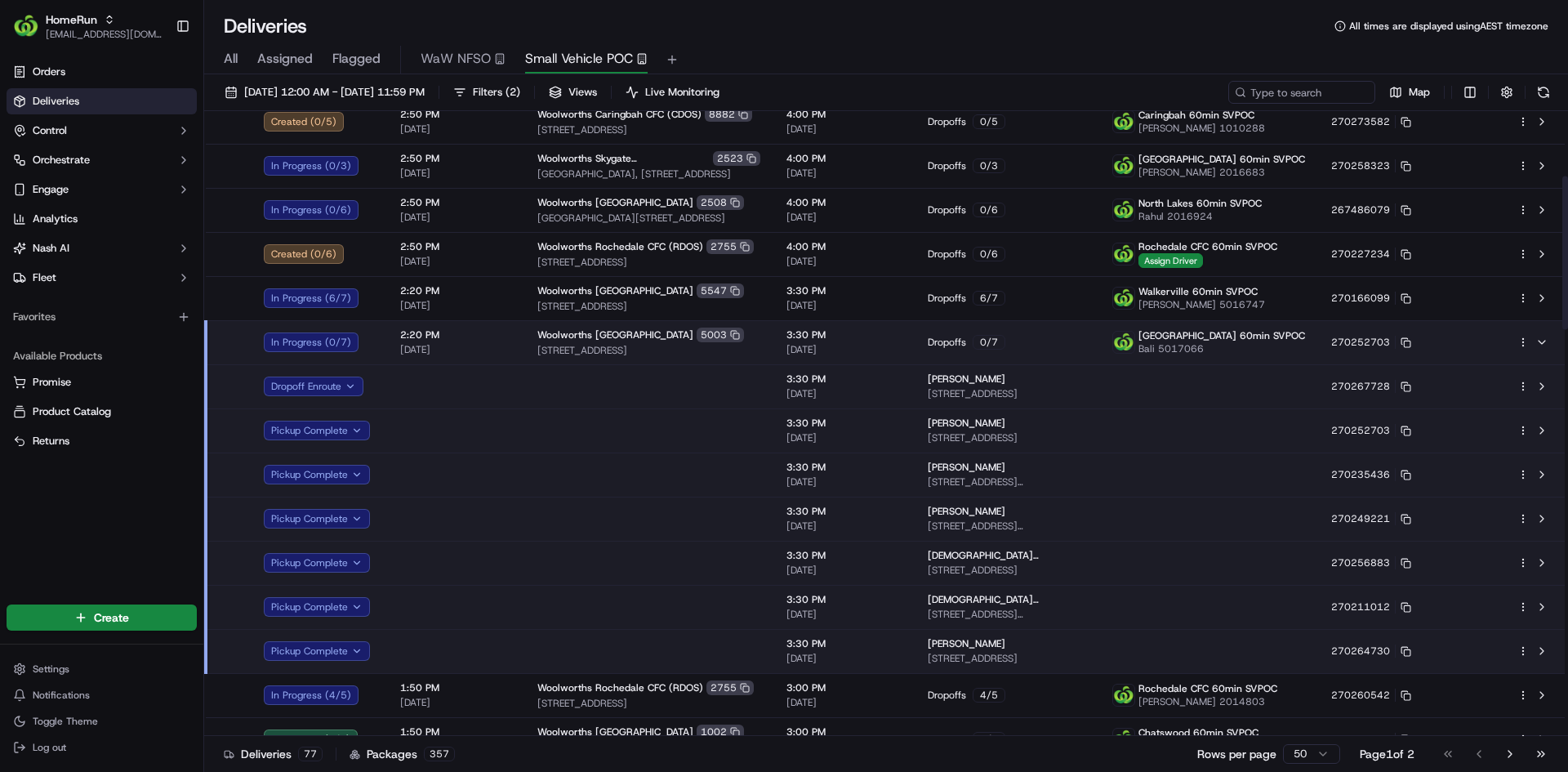
scroll to position [327, 0]
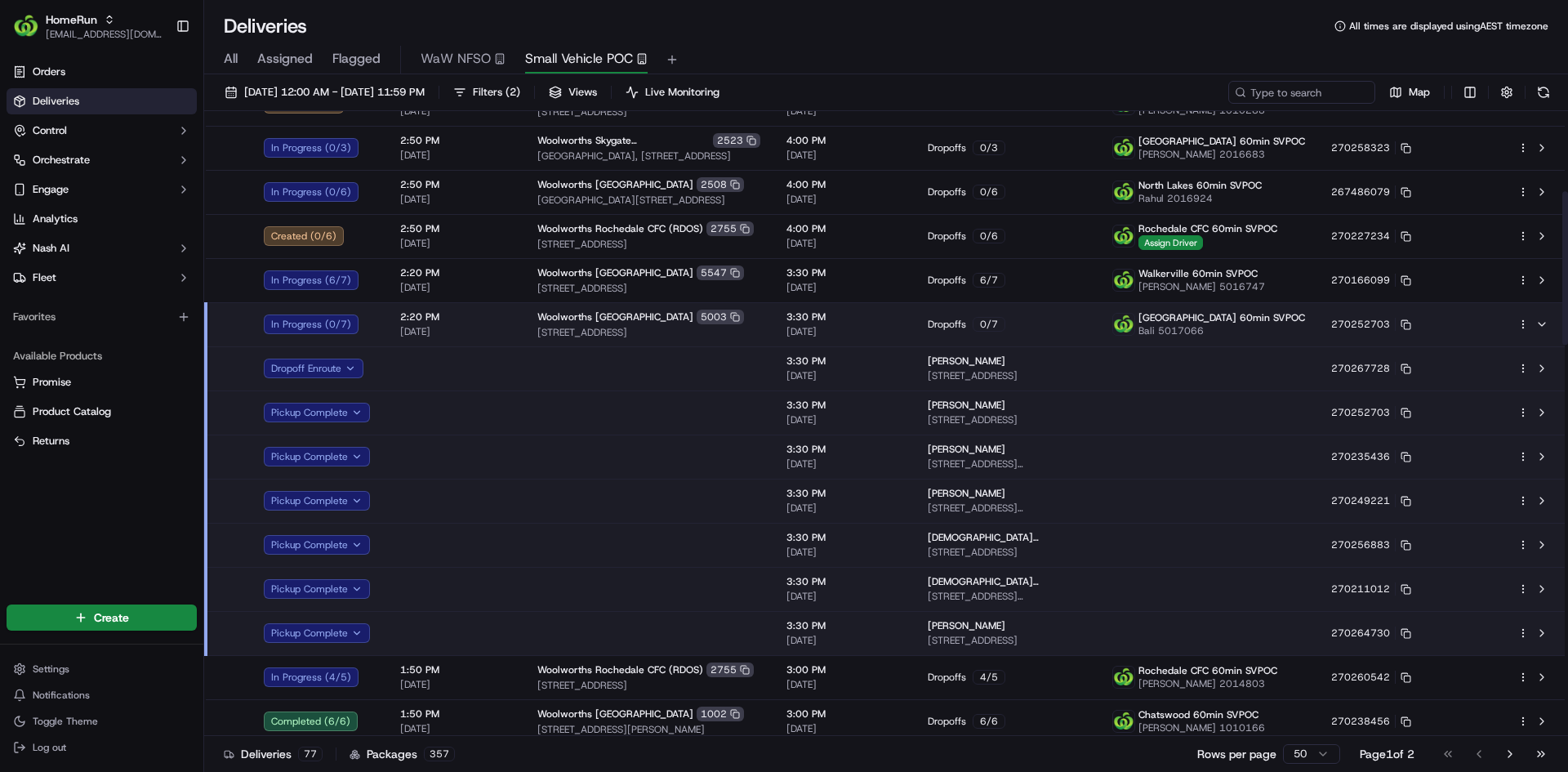
click at [1086, 323] on div "Dropoffs 0 / 7" at bounding box center [1006, 325] width 158 height 15
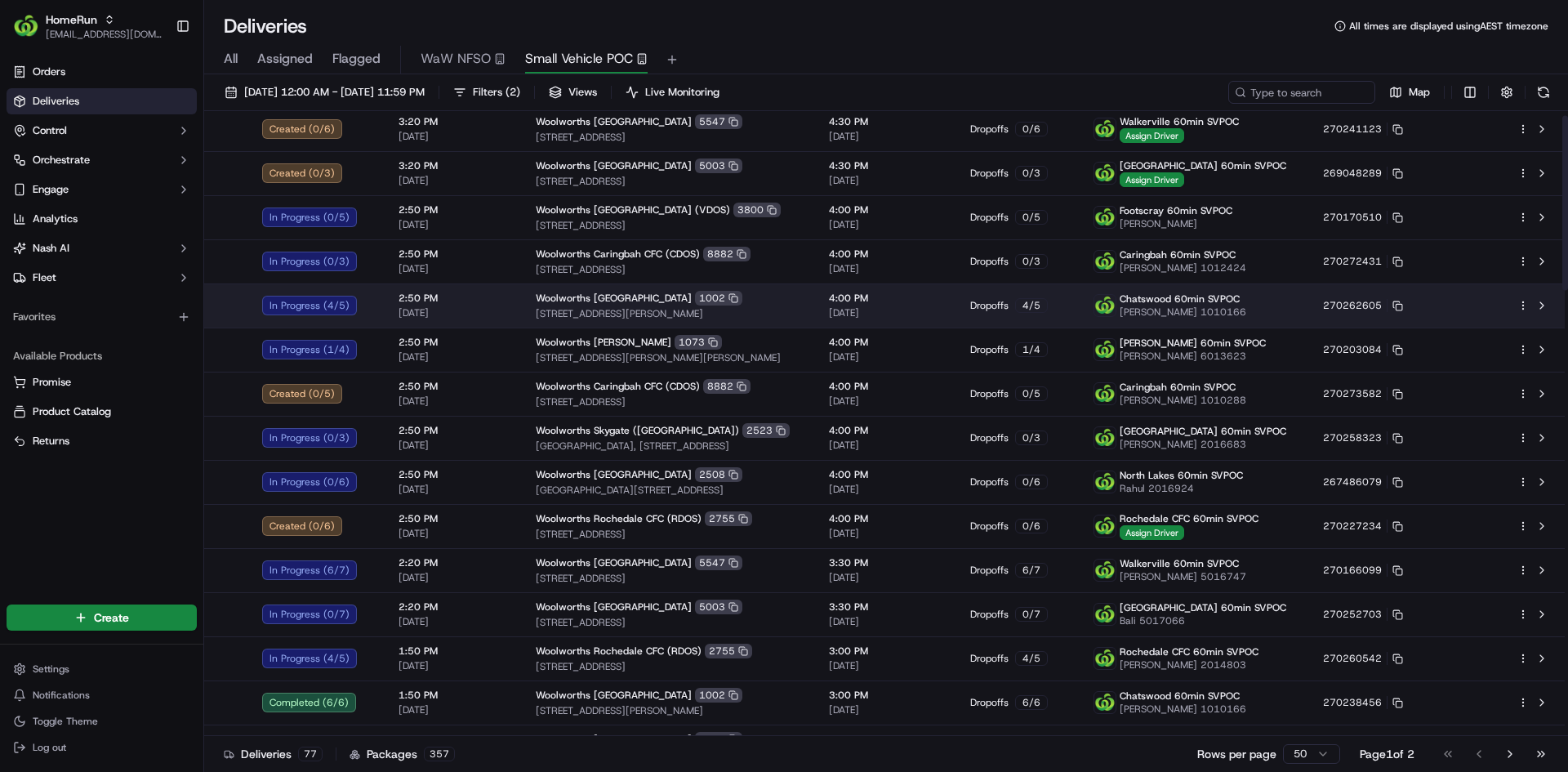
scroll to position [0, 0]
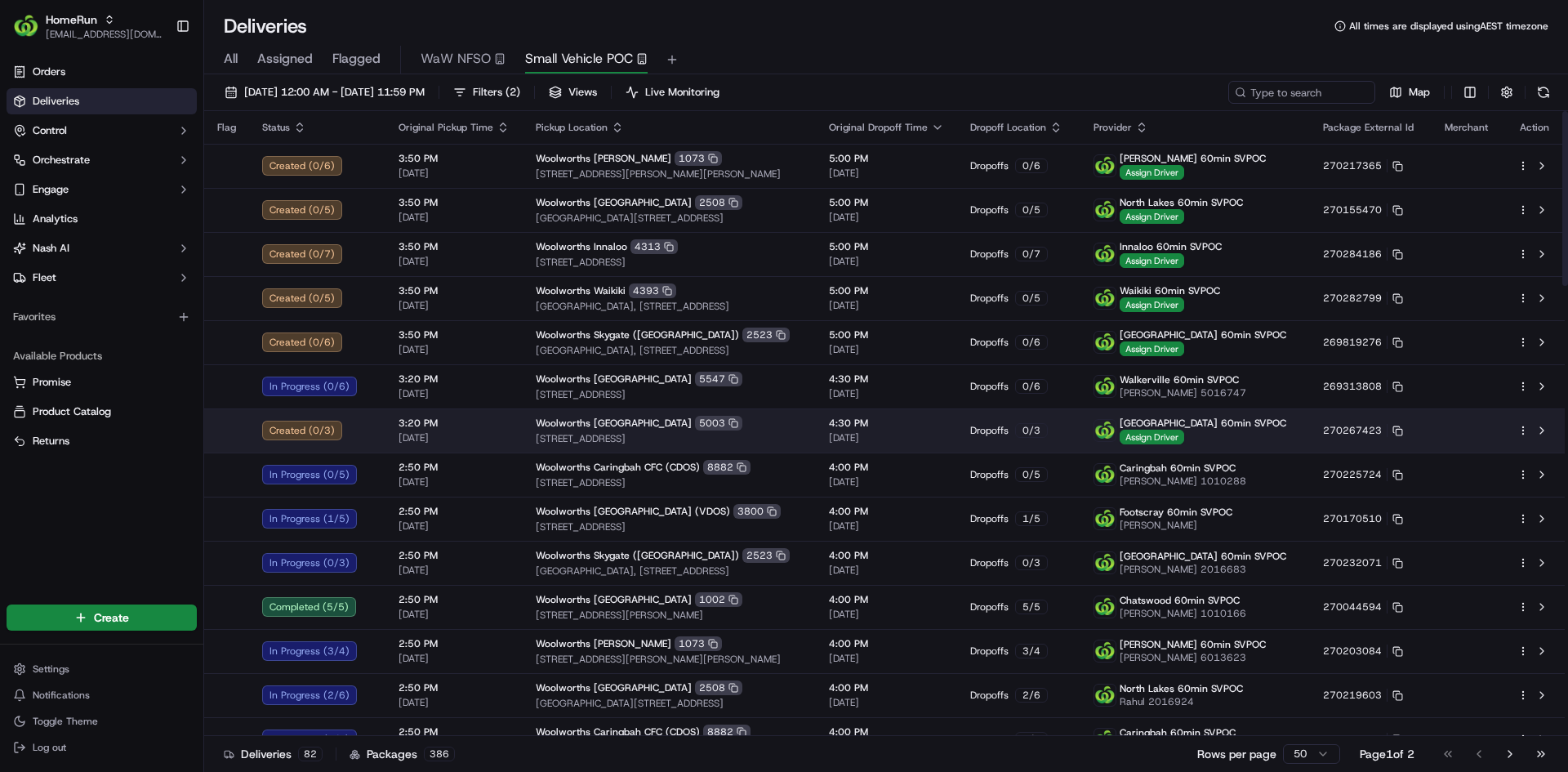
click at [1068, 424] on div "Dropoffs 0 / 3" at bounding box center [1019, 430] width 98 height 15
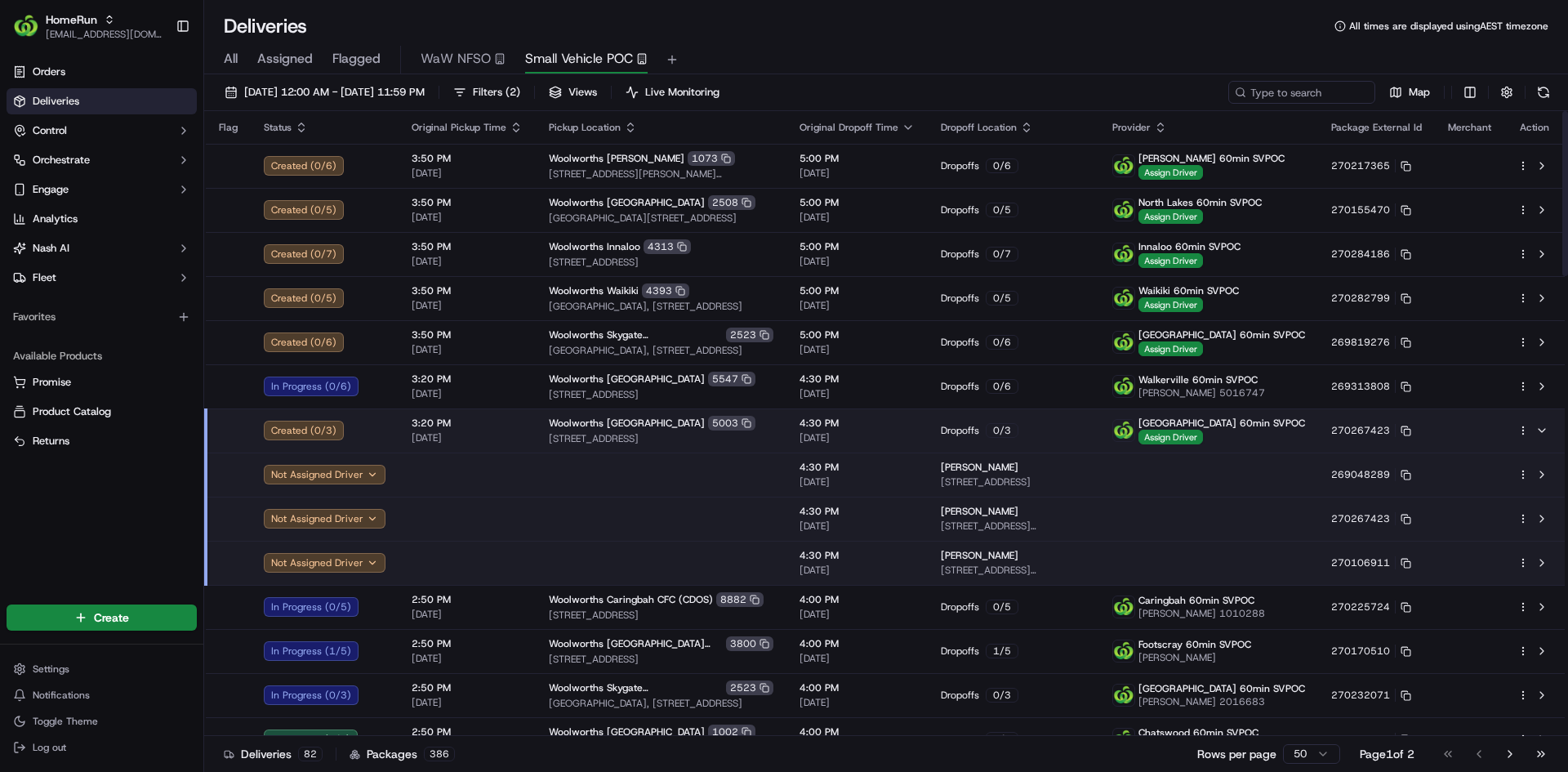
click at [1525, 435] on html "HomeRun mmattar1@woolworths.com.au Toggle Sidebar Orders Deliveries Control Orc…" at bounding box center [784, 386] width 1568 height 772
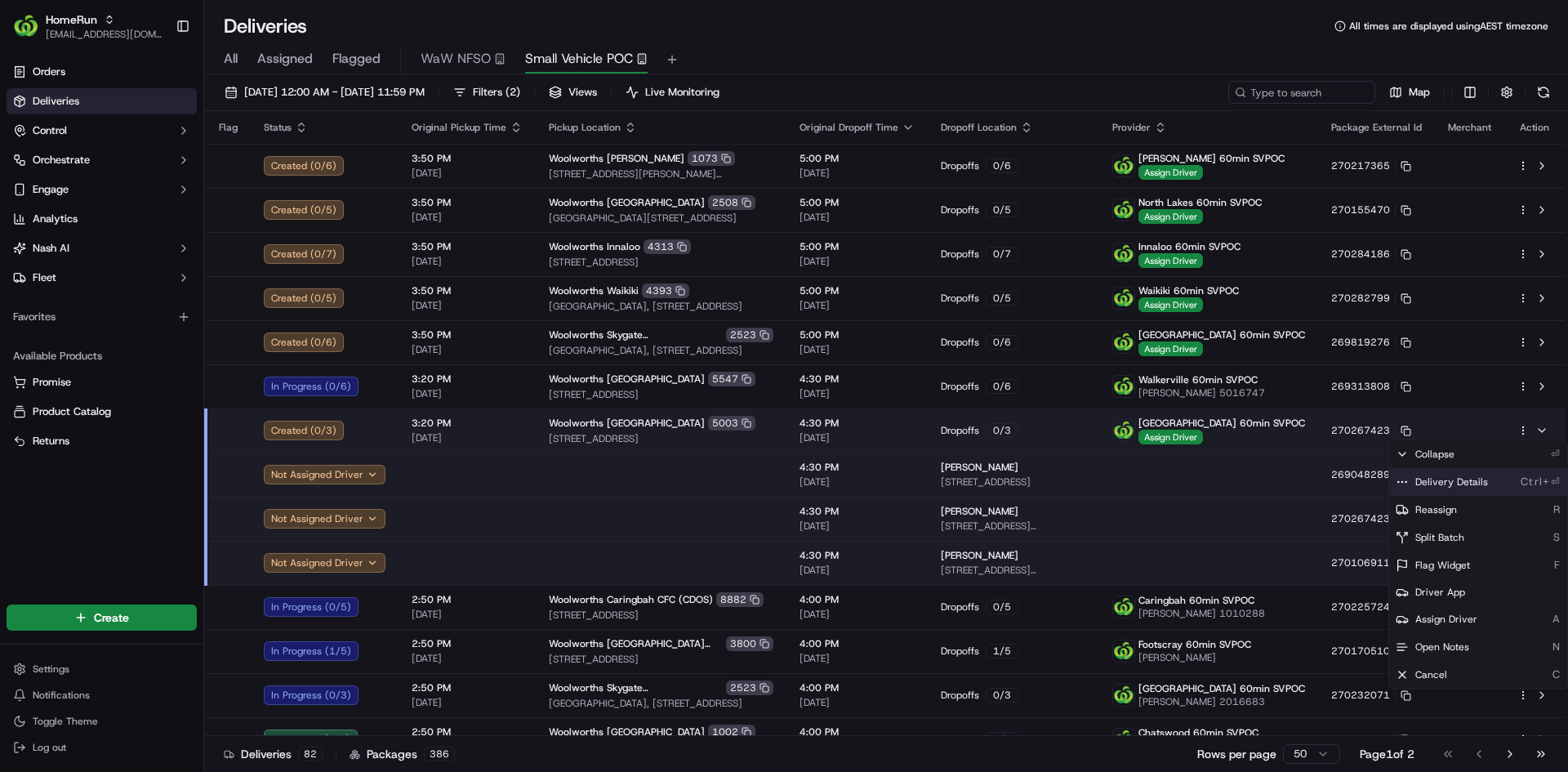
click at [1496, 481] on div "Delivery Details Ctrl+⏎" at bounding box center [1478, 482] width 178 height 28
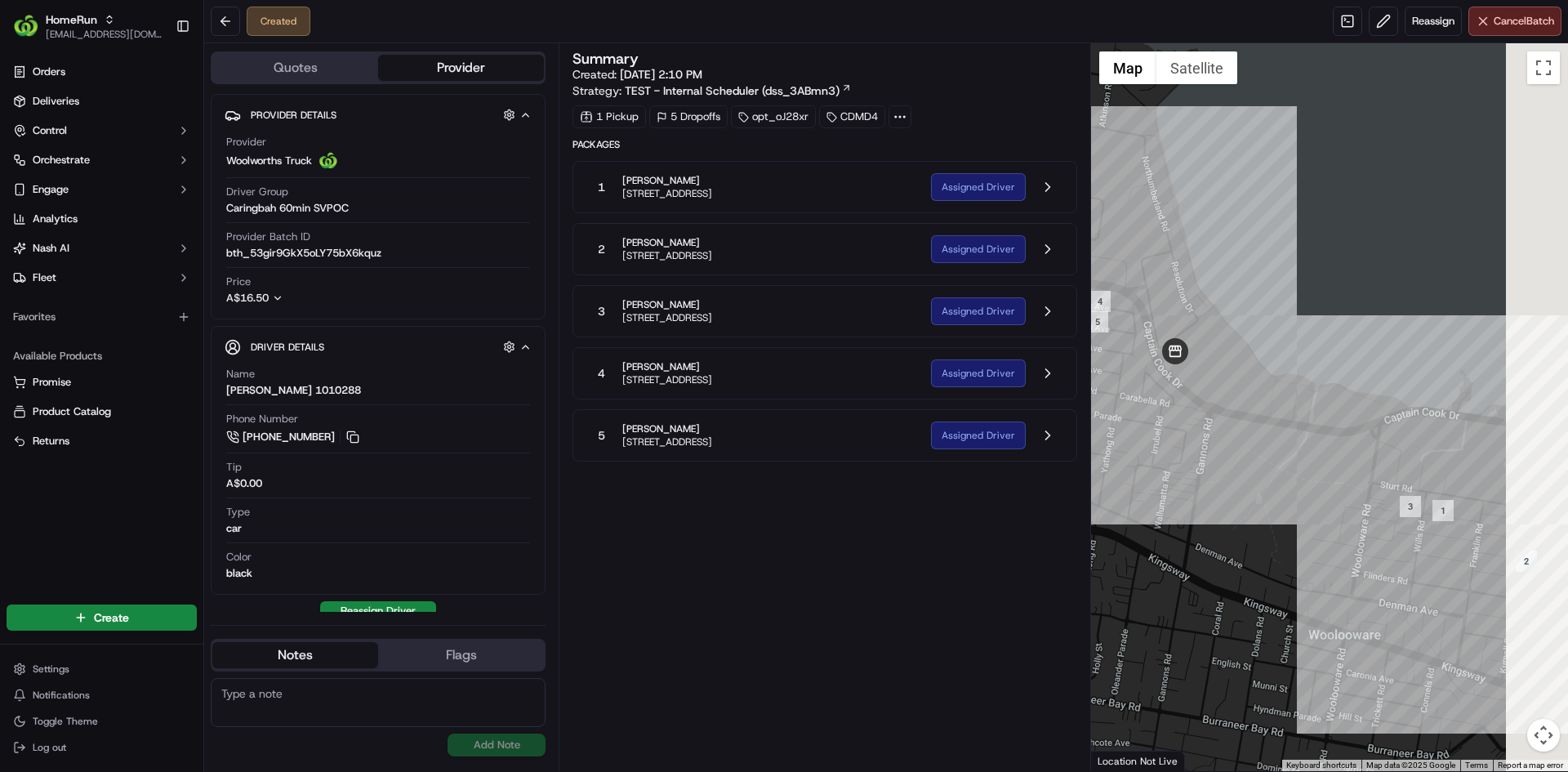
drag, startPoint x: 1284, startPoint y: 448, endPoint x: 1182, endPoint y: 471, distance: 104.6
click at [1182, 471] on div at bounding box center [1330, 407] width 478 height 728
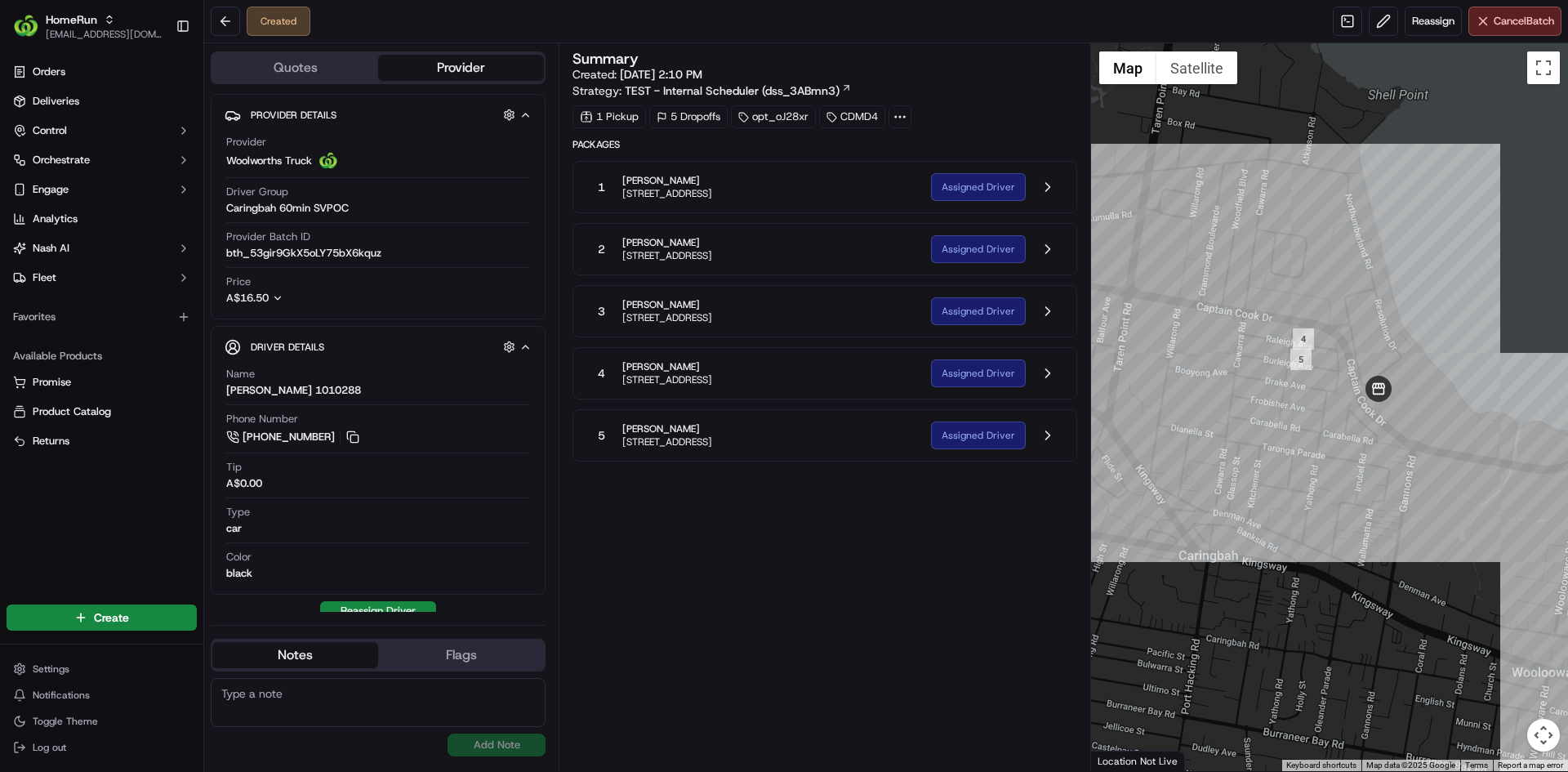
drag, startPoint x: 1354, startPoint y: 466, endPoint x: 1551, endPoint y: 520, distance: 204.3
click at [1551, 520] on div at bounding box center [1330, 407] width 478 height 728
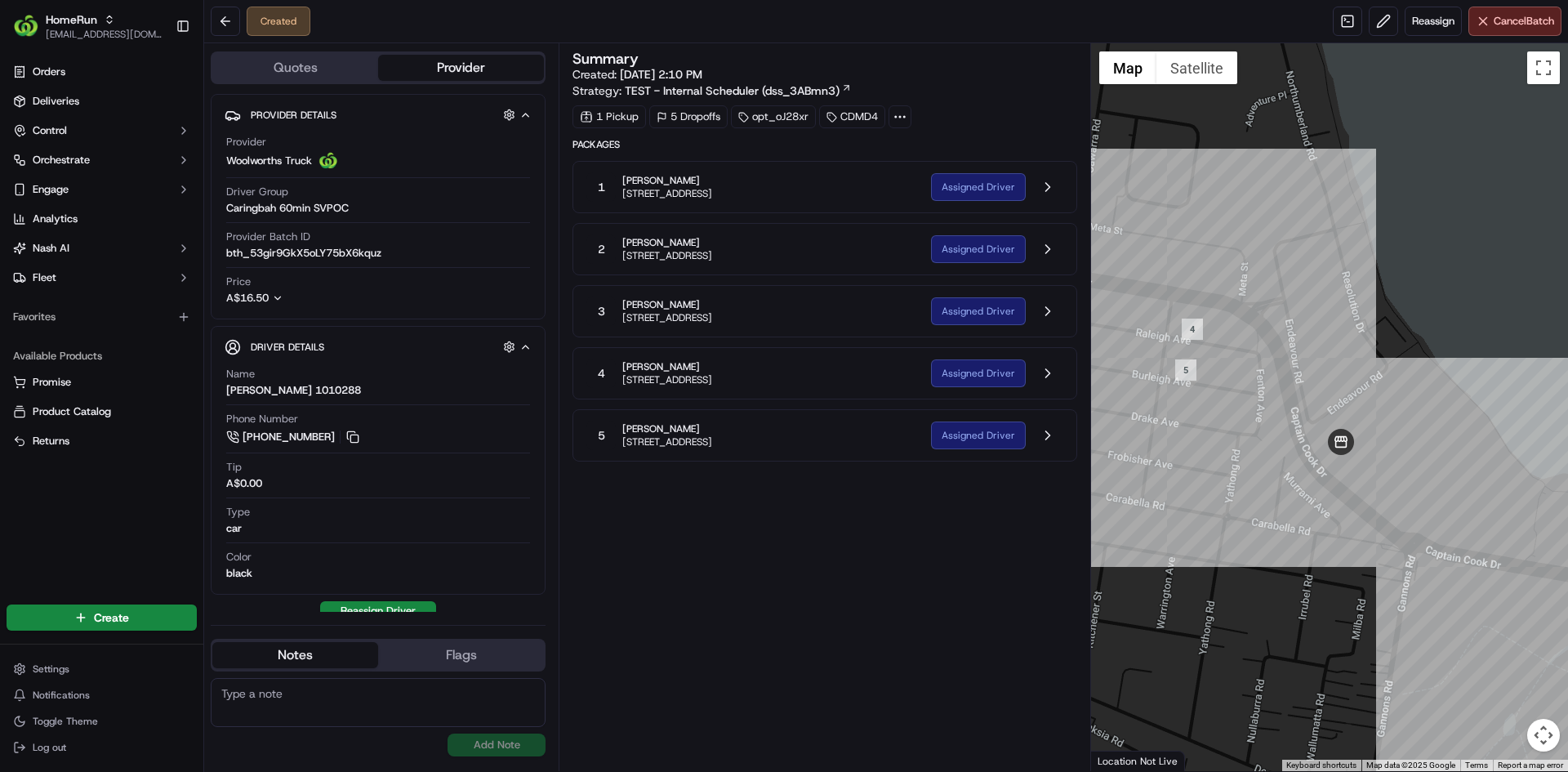
drag, startPoint x: 1291, startPoint y: 374, endPoint x: 1238, endPoint y: 362, distance: 54.3
click at [1238, 362] on div at bounding box center [1330, 407] width 478 height 728
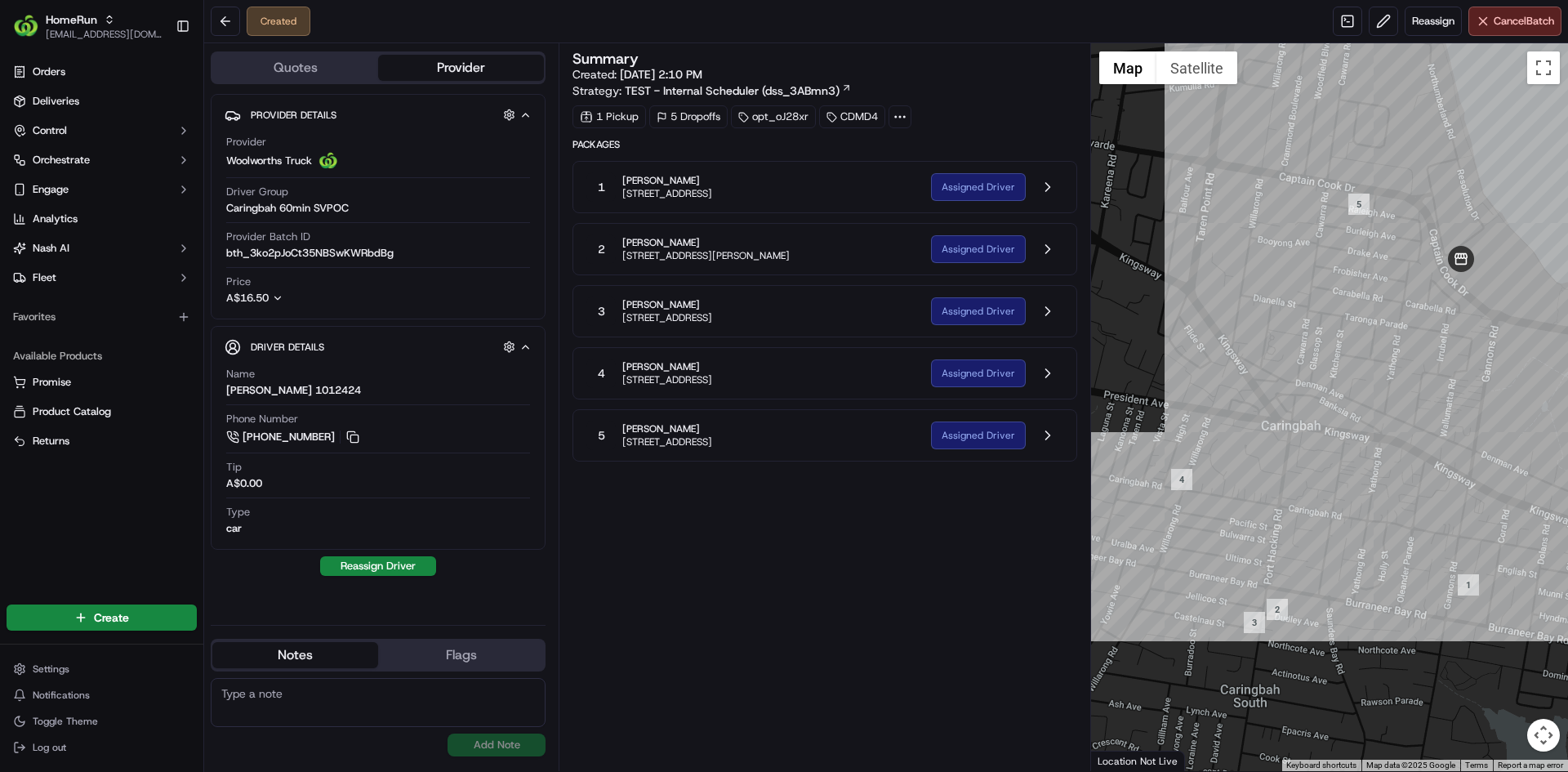
click at [889, 198] on div "1 Rebecka Hall 19 Crusade Pl, Woolooware, NSW 2230, AU" at bounding box center [752, 187] width 331 height 30
click at [1052, 189] on button at bounding box center [1048, 187] width 31 height 31
click at [1046, 374] on button at bounding box center [1048, 374] width 31 height 31
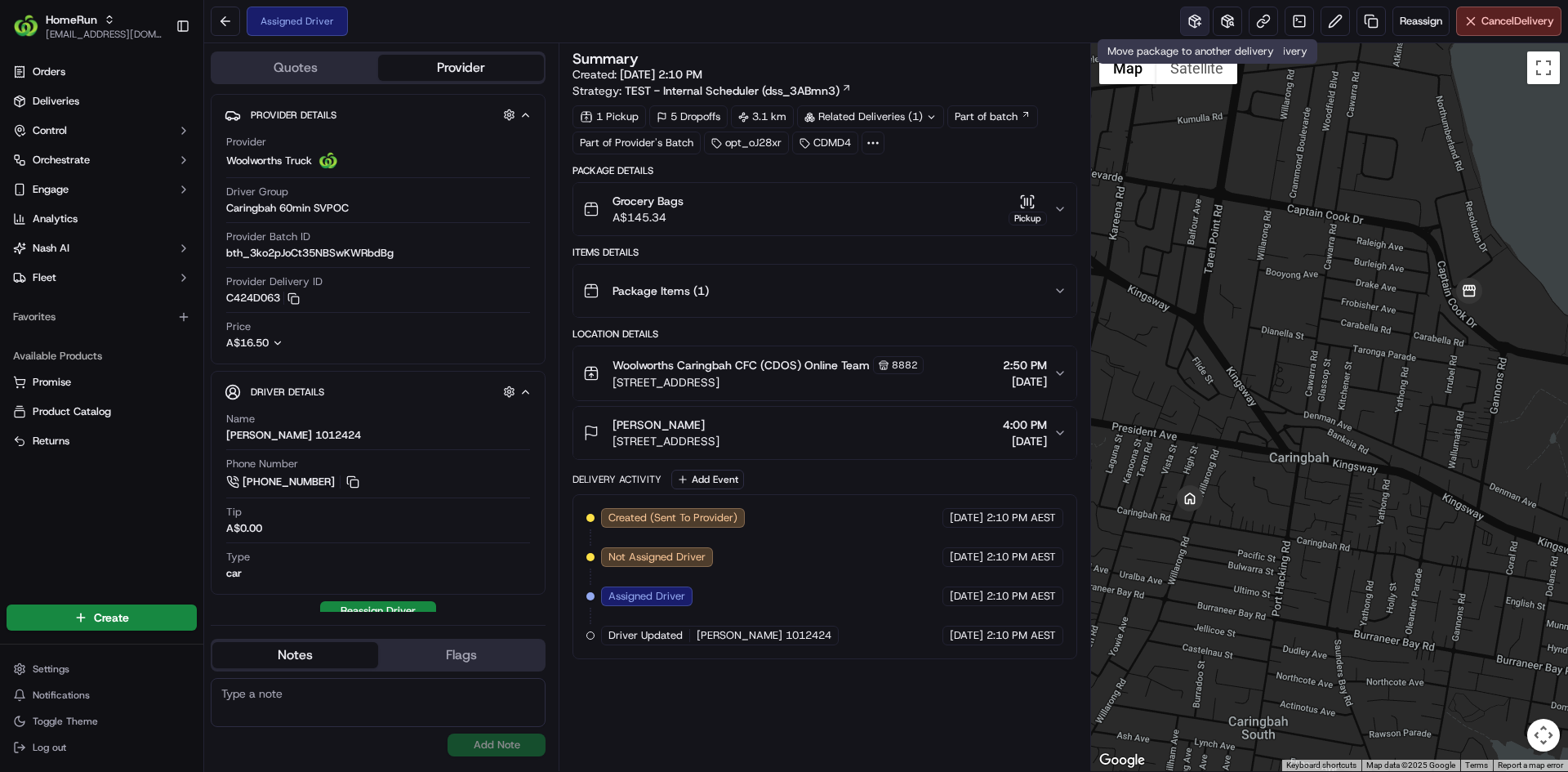
click at [1197, 23] on button at bounding box center [1195, 21] width 30 height 30
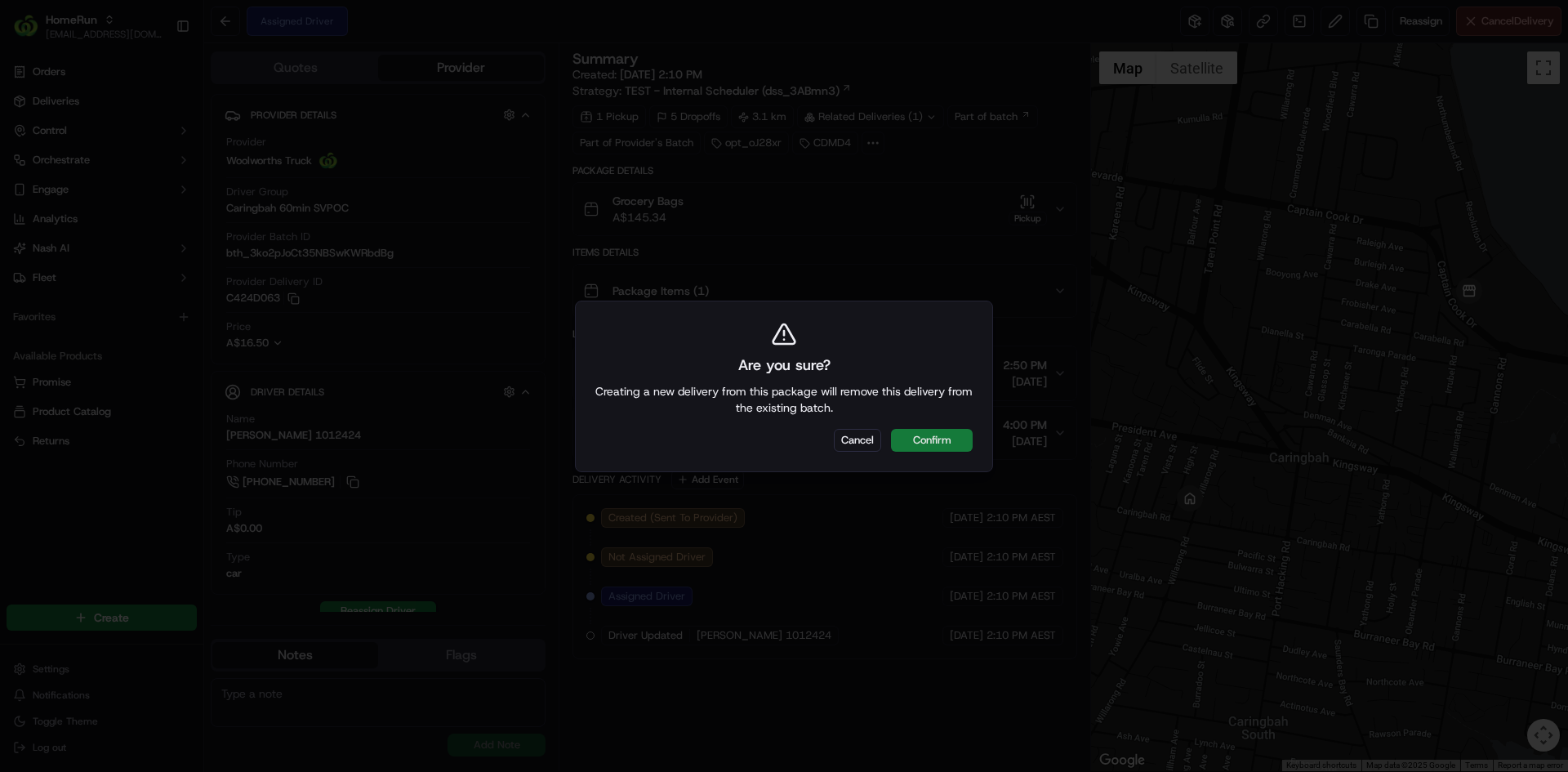
click at [920, 436] on button "Confirm" at bounding box center [932, 441] width 81 height 23
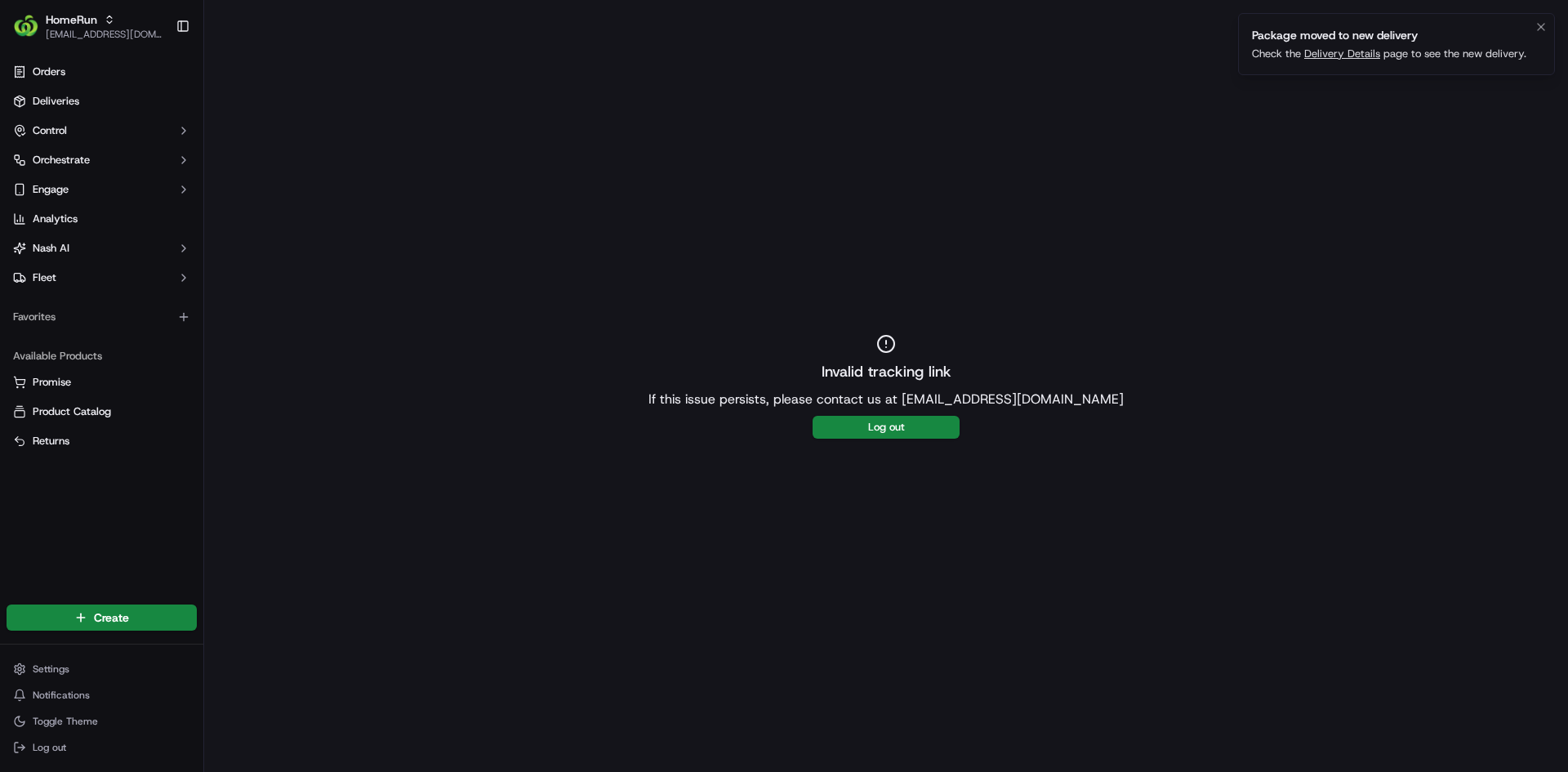
click at [1344, 53] on link "Delivery Details" at bounding box center [1342, 53] width 76 height 14
click at [1339, 51] on link "Delivery Details" at bounding box center [1342, 53] width 76 height 14
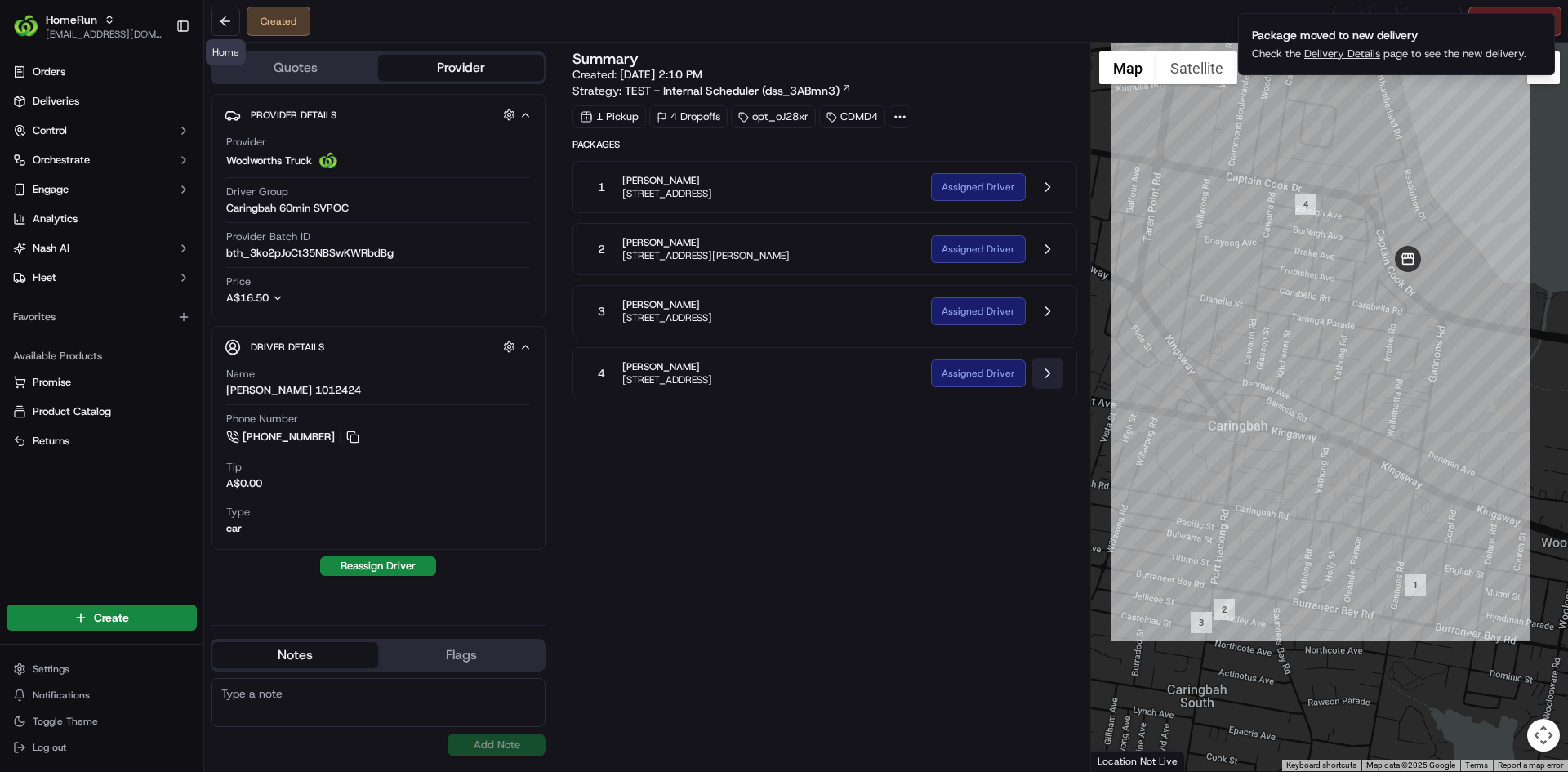
click at [1056, 379] on button at bounding box center [1048, 374] width 31 height 31
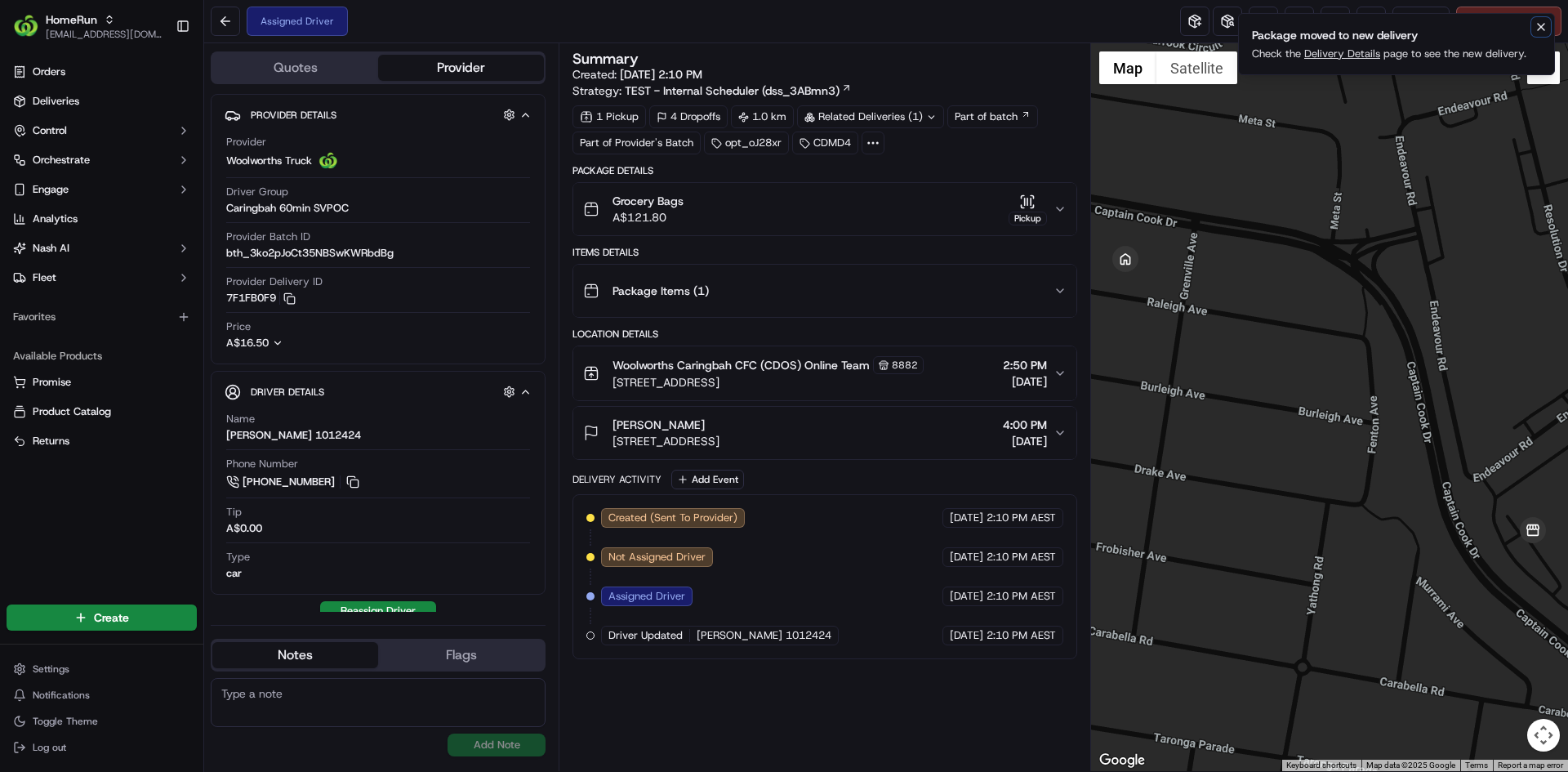
click at [1537, 31] on icon "Notifications (F8)" at bounding box center [1541, 27] width 13 height 13
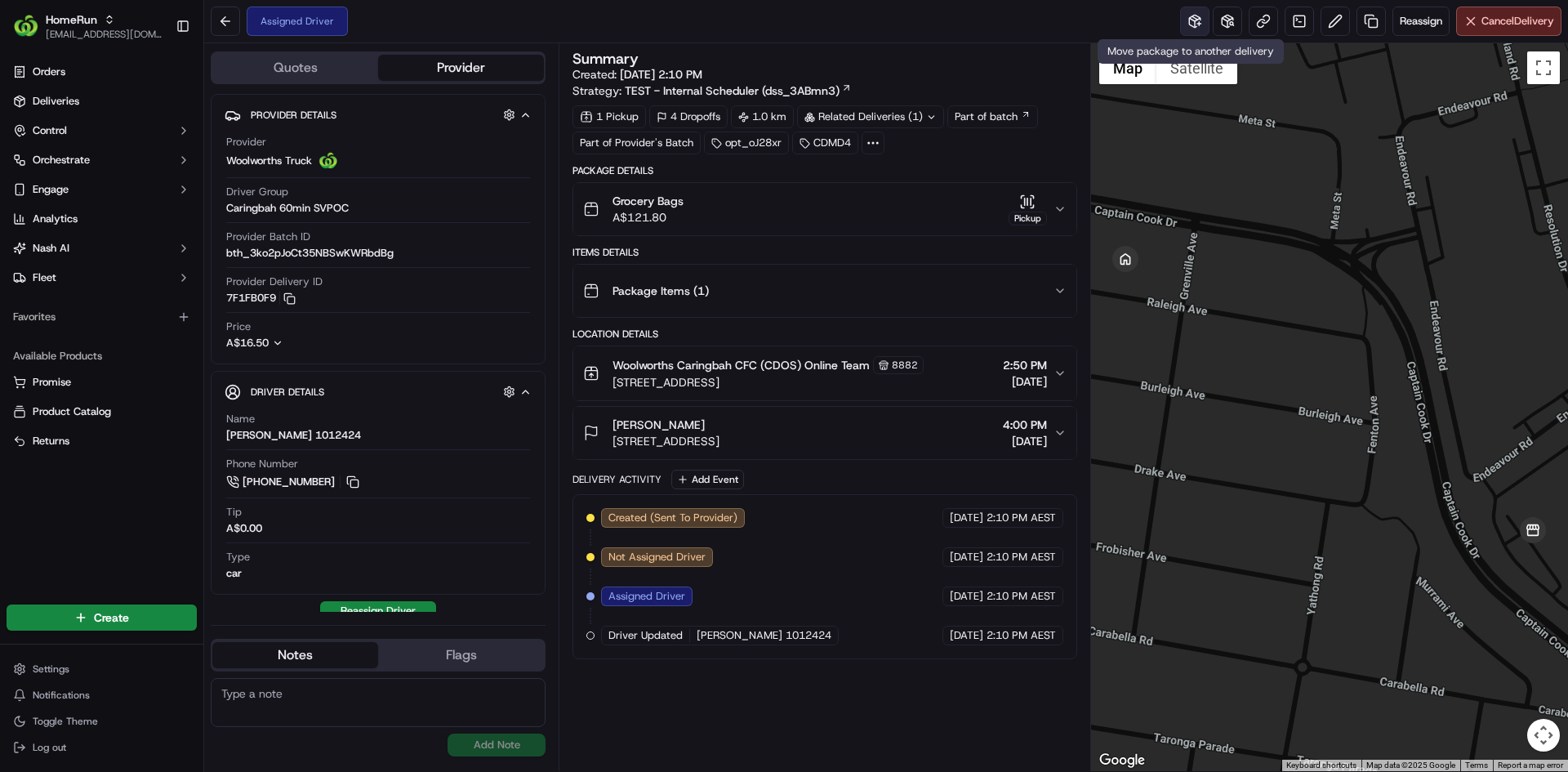
click at [1191, 27] on button at bounding box center [1195, 21] width 30 height 30
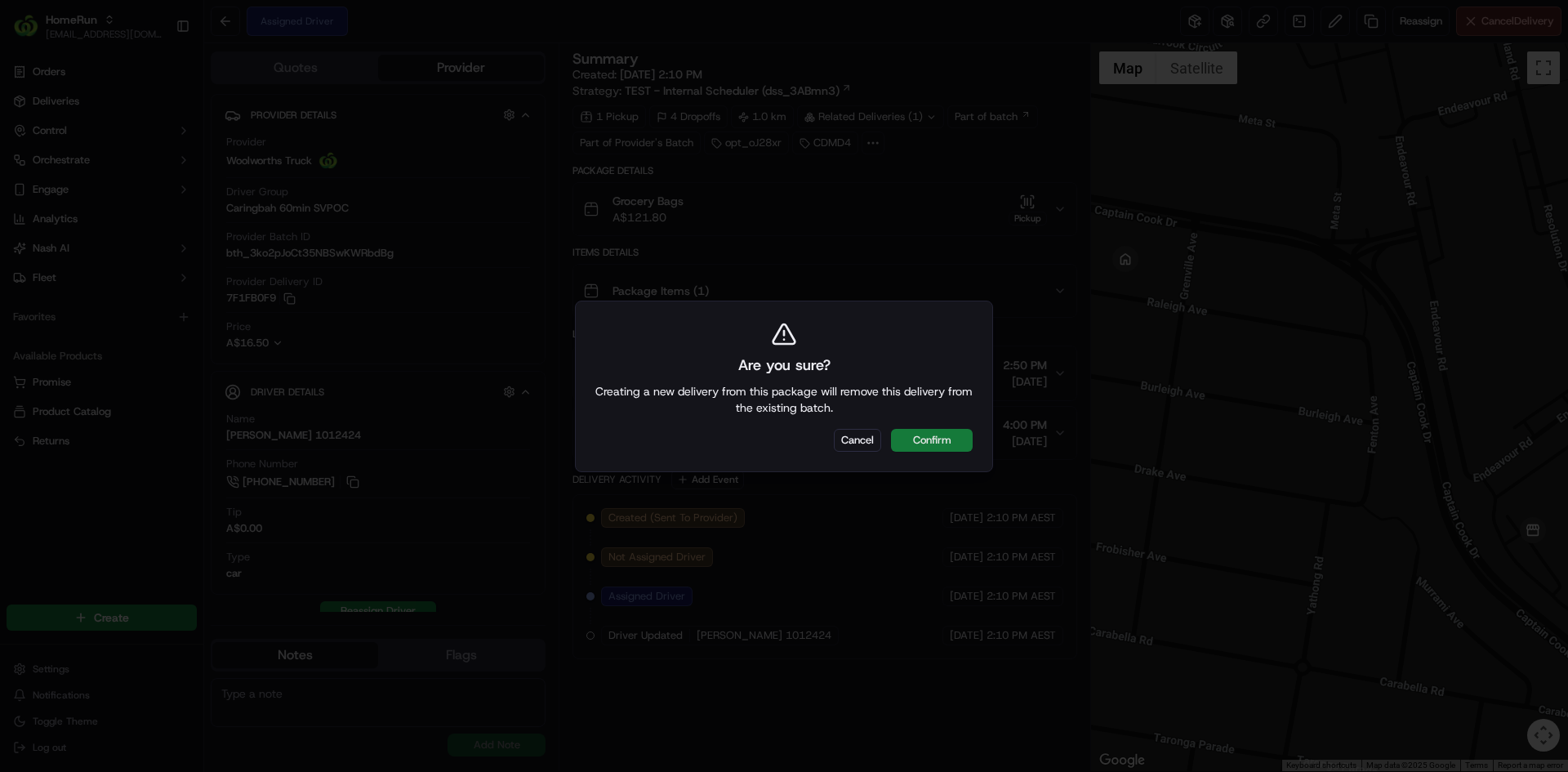
click at [912, 439] on button "Confirm" at bounding box center [932, 441] width 81 height 23
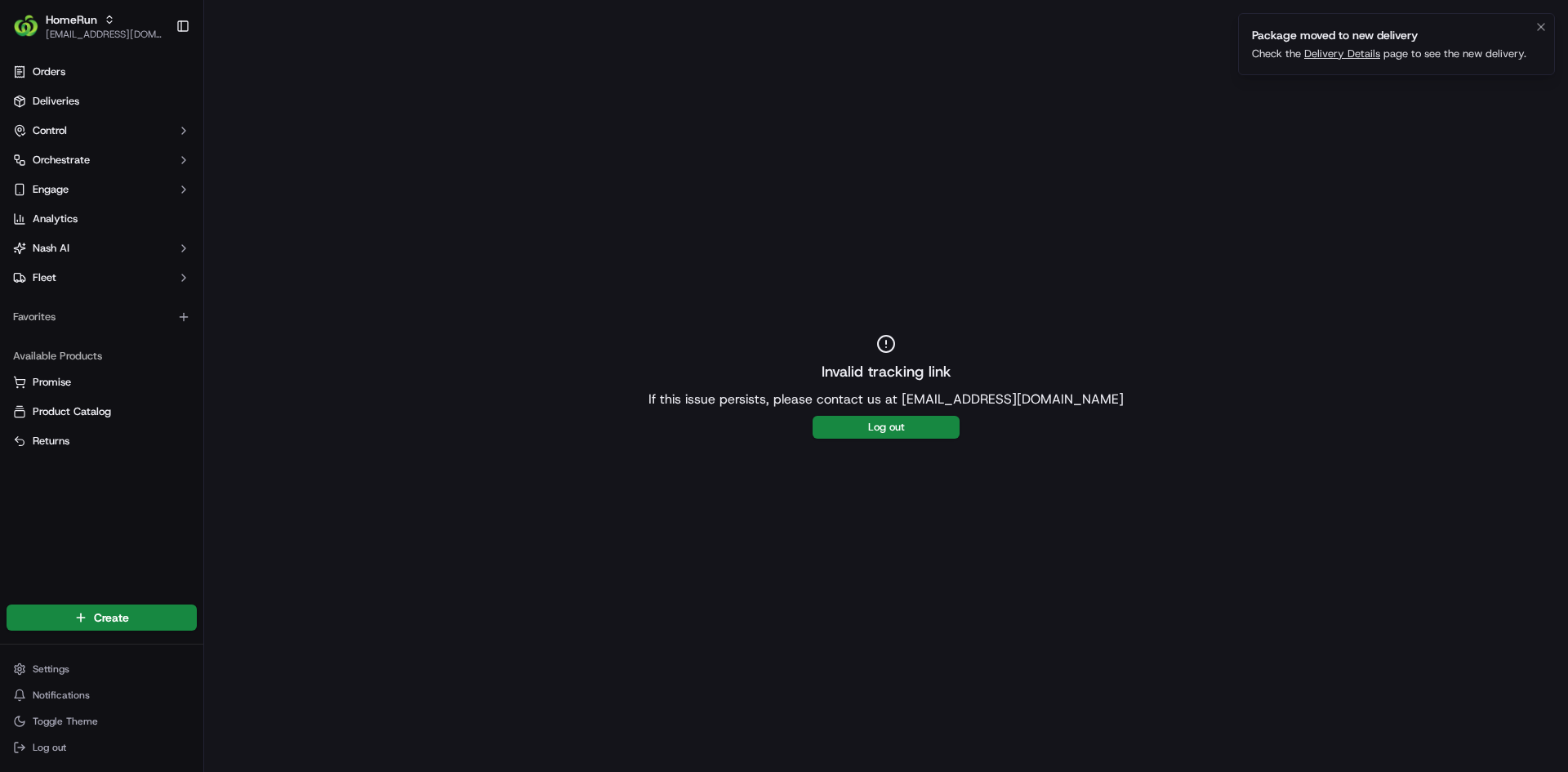
click at [1353, 57] on link "Delivery Details" at bounding box center [1342, 53] width 76 height 14
click at [1367, 46] on link "Delivery Details" at bounding box center [1342, 53] width 76 height 14
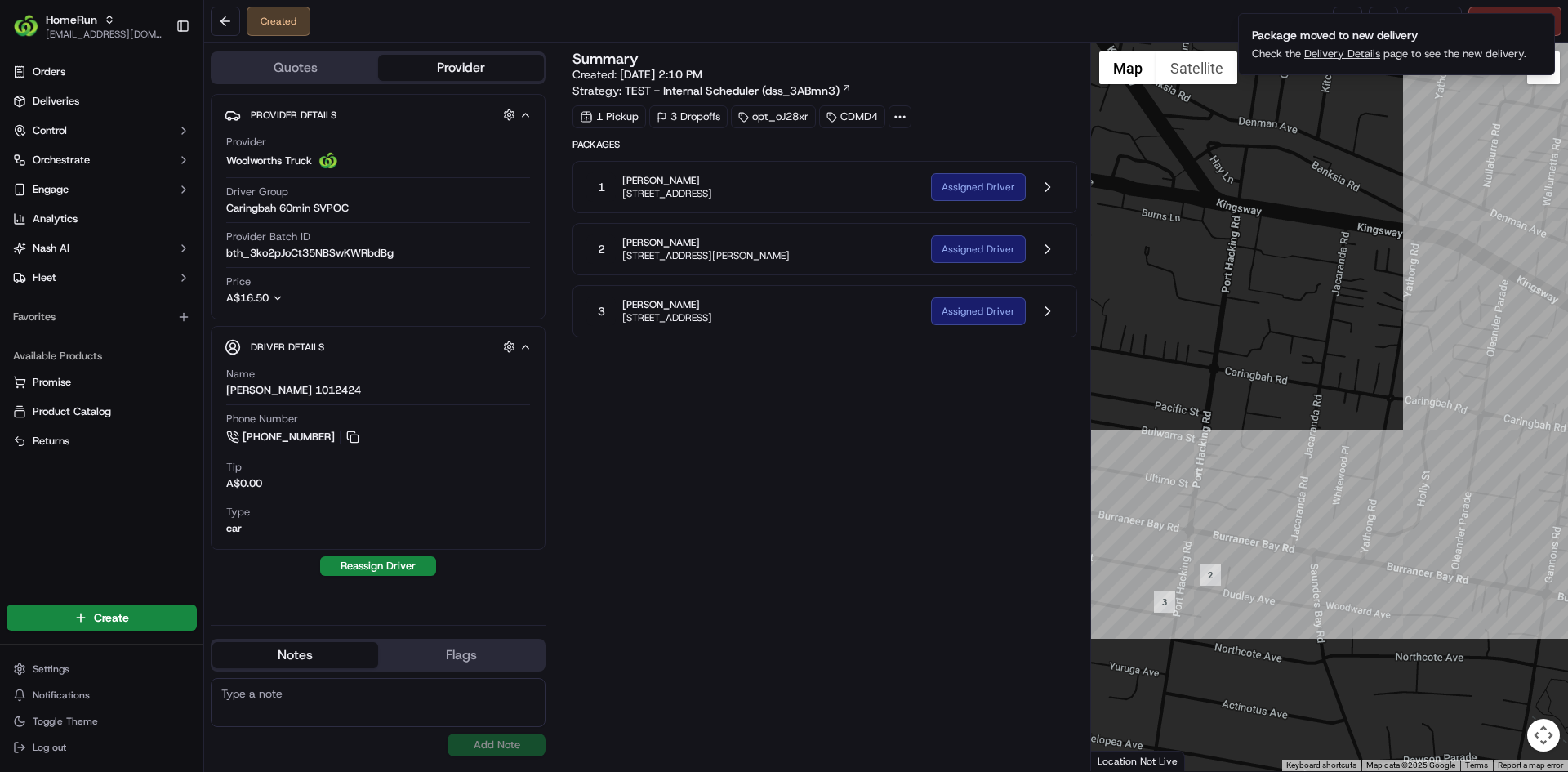
drag, startPoint x: 1262, startPoint y: 531, endPoint x: 1290, endPoint y: 482, distance: 56.4
click at [1290, 482] on div at bounding box center [1330, 407] width 478 height 728
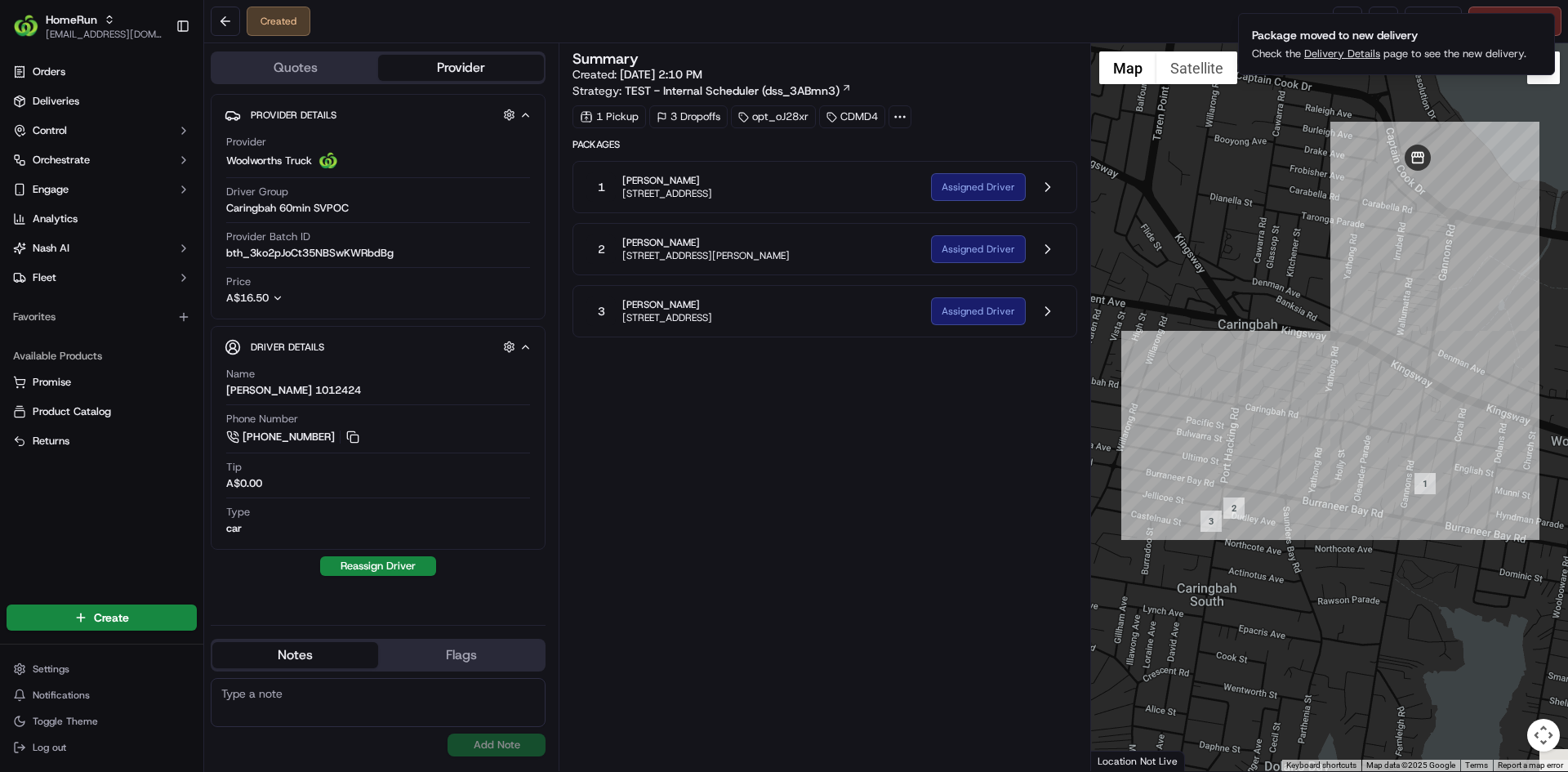
drag, startPoint x: 1334, startPoint y: 372, endPoint x: 1281, endPoint y: 443, distance: 88.6
click at [1281, 443] on div at bounding box center [1330, 407] width 478 height 728
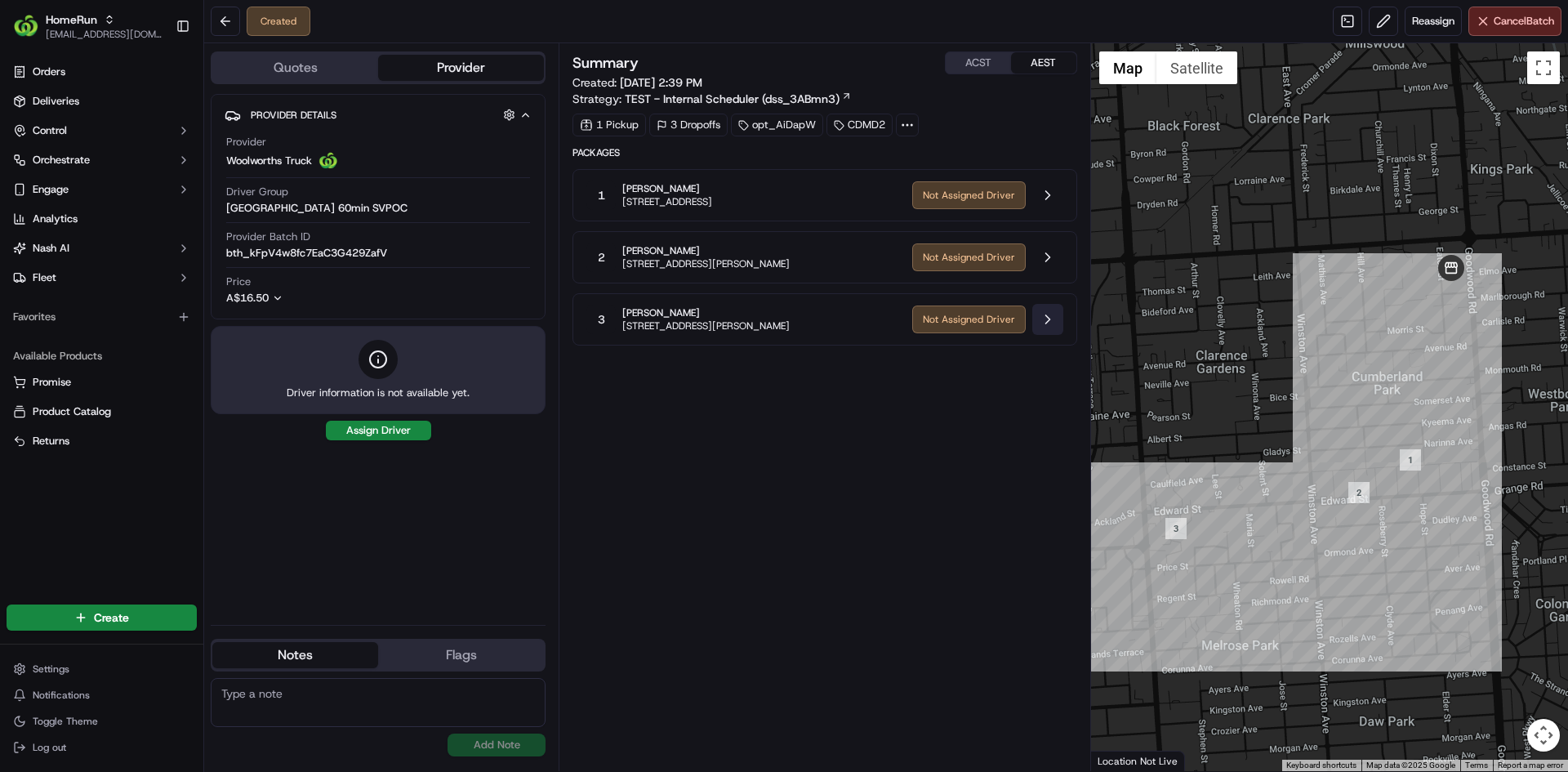
click at [1053, 316] on button at bounding box center [1048, 319] width 31 height 31
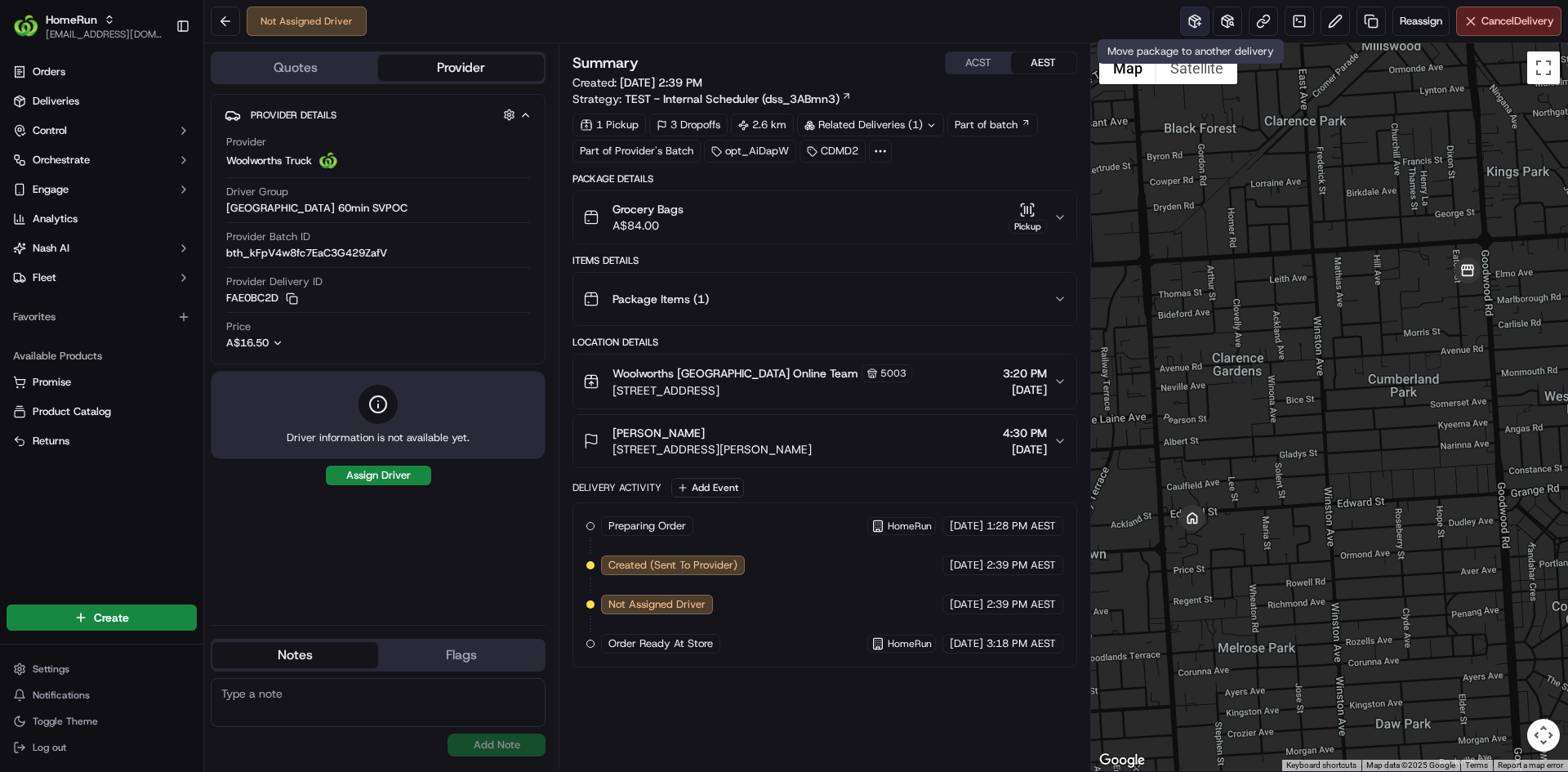
click at [1191, 24] on button at bounding box center [1195, 21] width 30 height 30
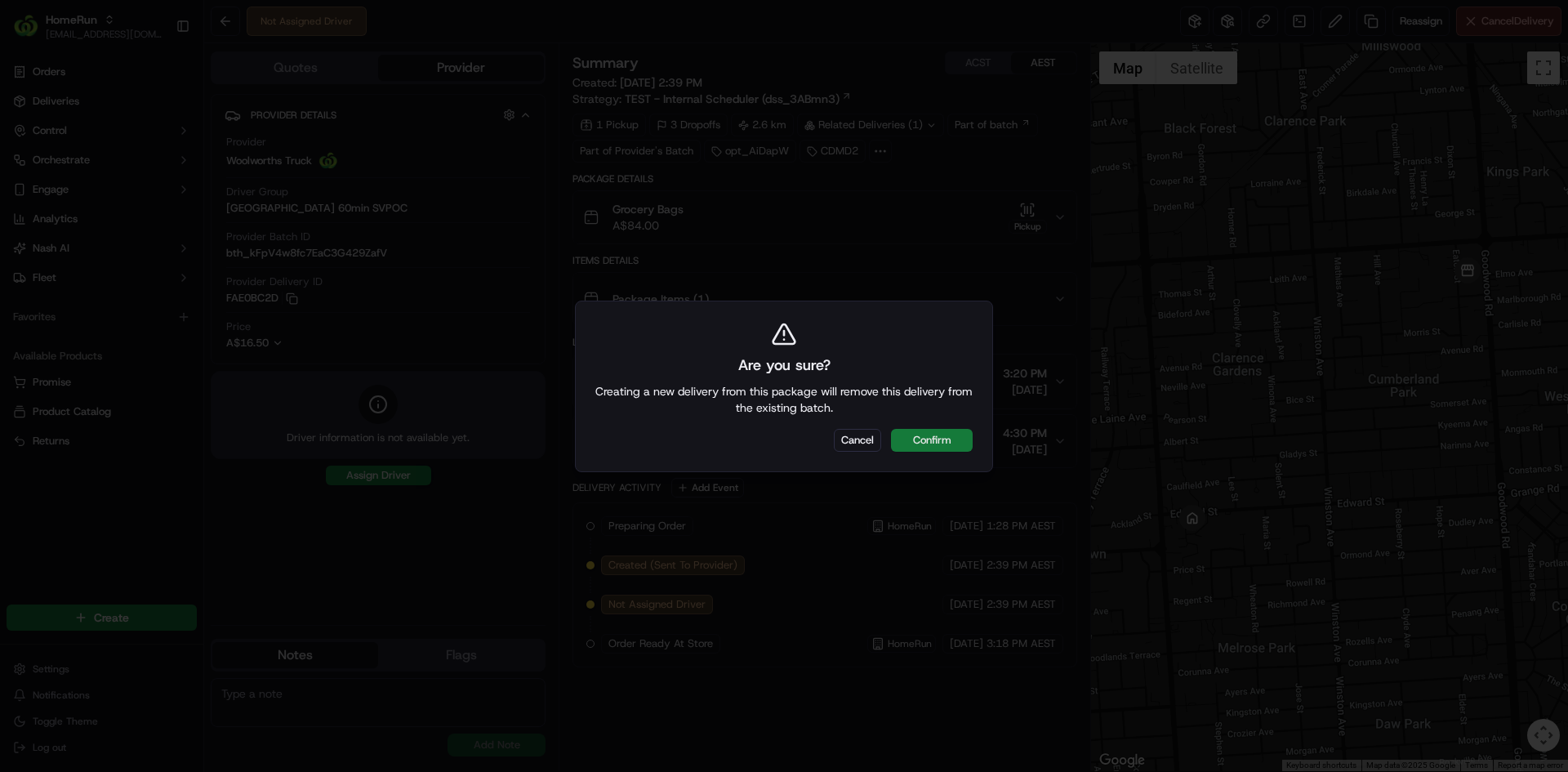
click at [911, 438] on button "Confirm" at bounding box center [932, 441] width 81 height 23
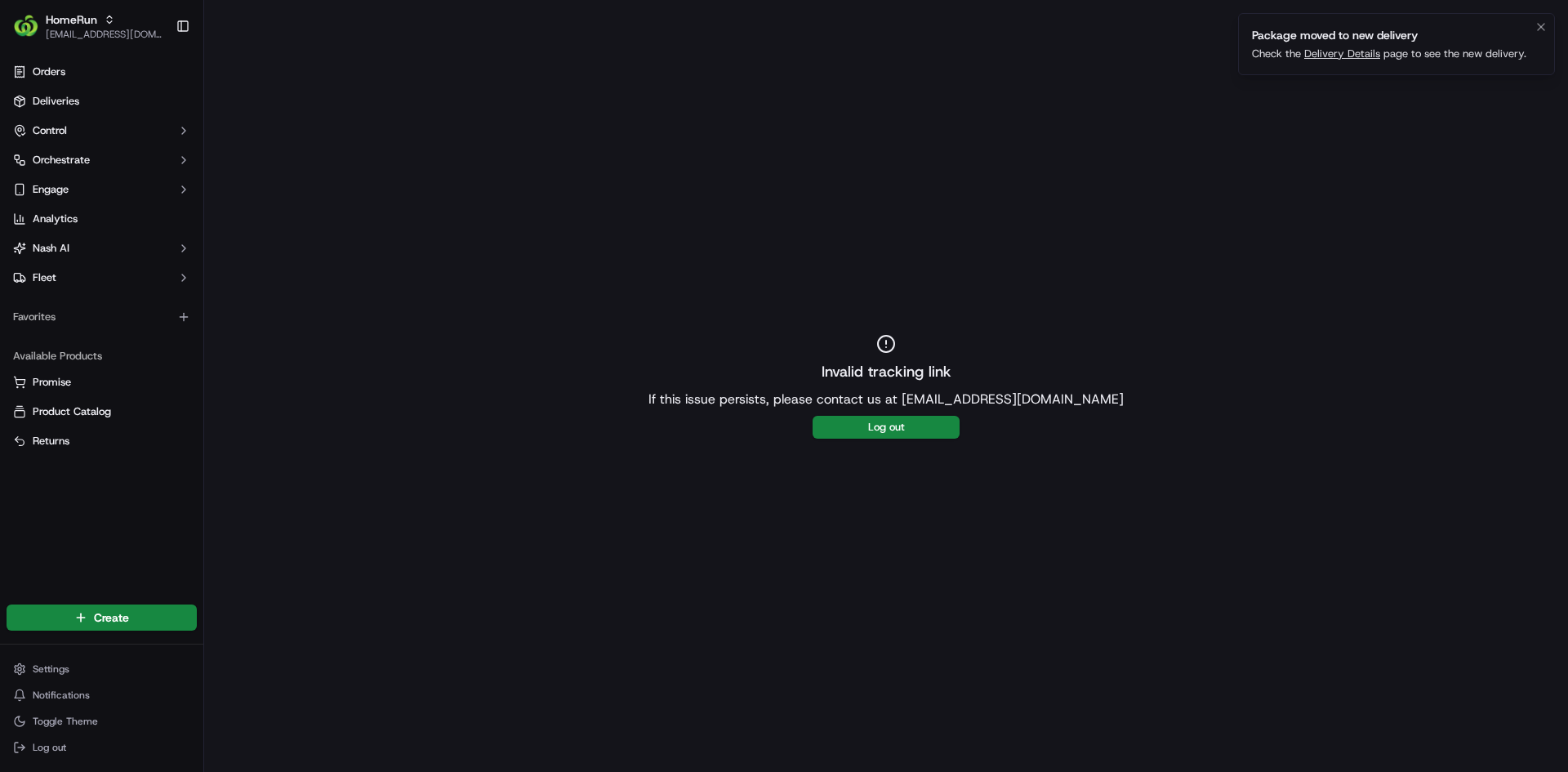
click at [1370, 56] on link "Delivery Details" at bounding box center [1342, 53] width 76 height 14
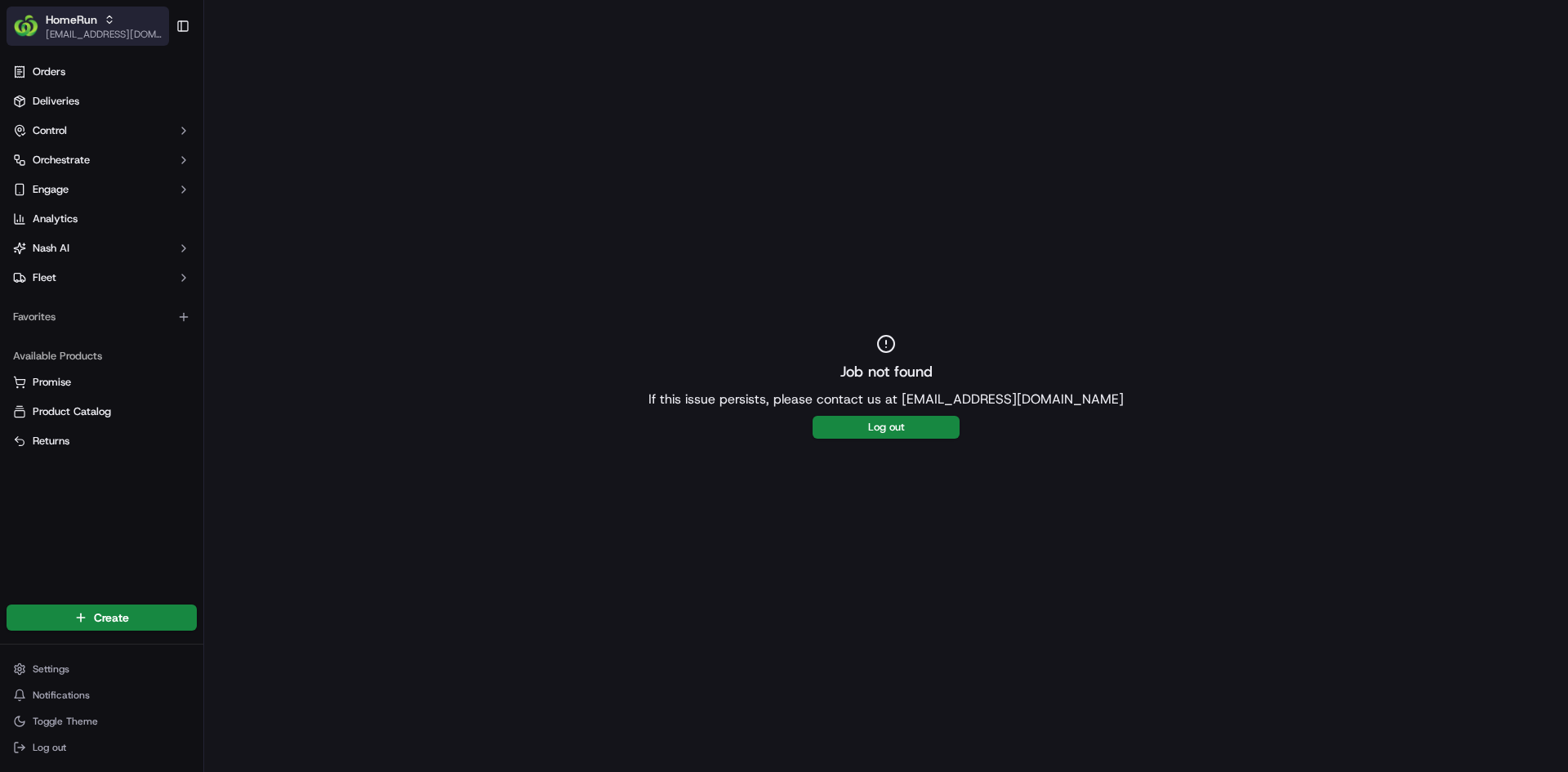
click at [81, 25] on span "HomeRun" at bounding box center [71, 19] width 52 height 17
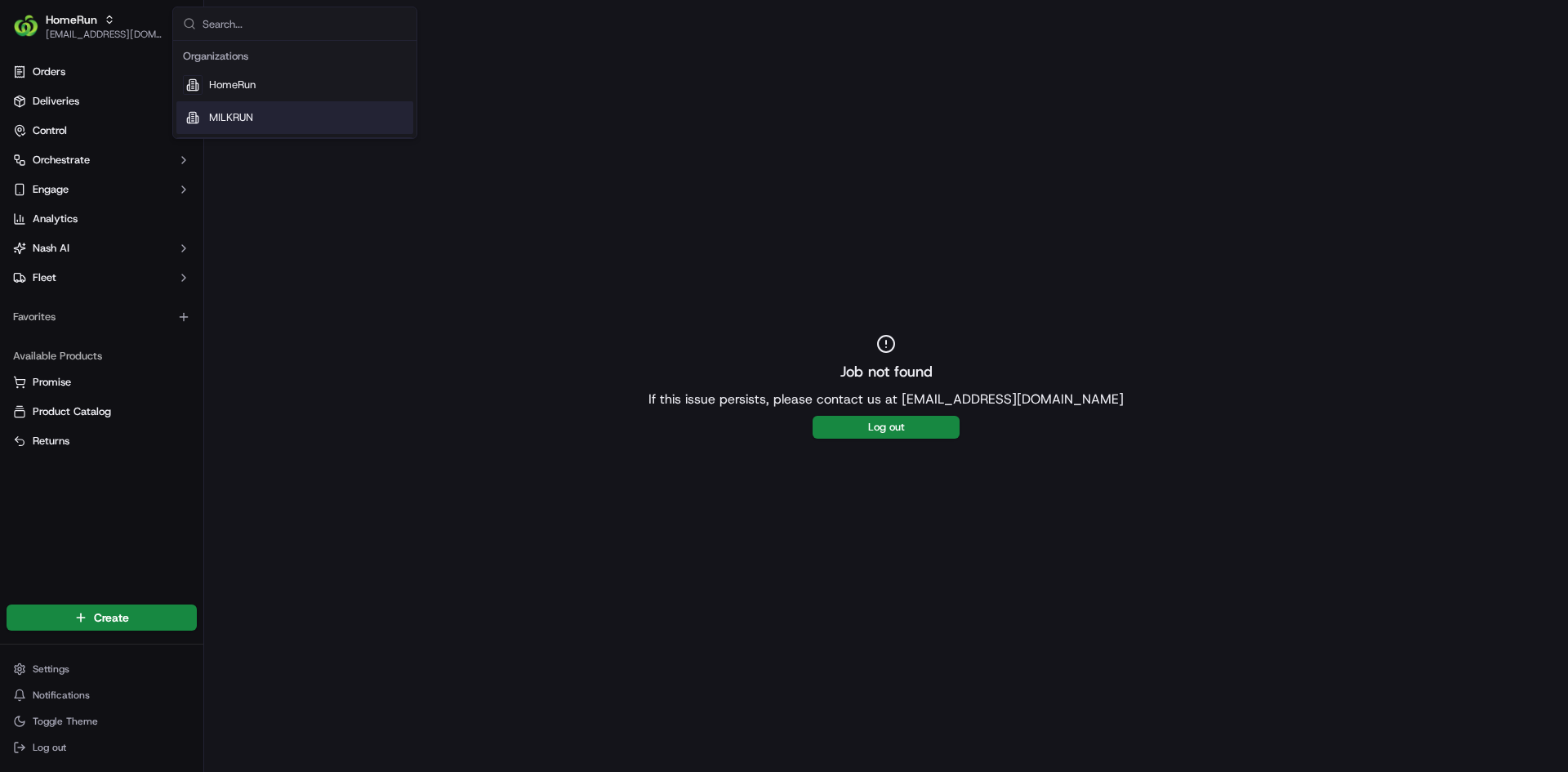
click at [230, 116] on span "MILKRUN" at bounding box center [231, 118] width 44 height 15
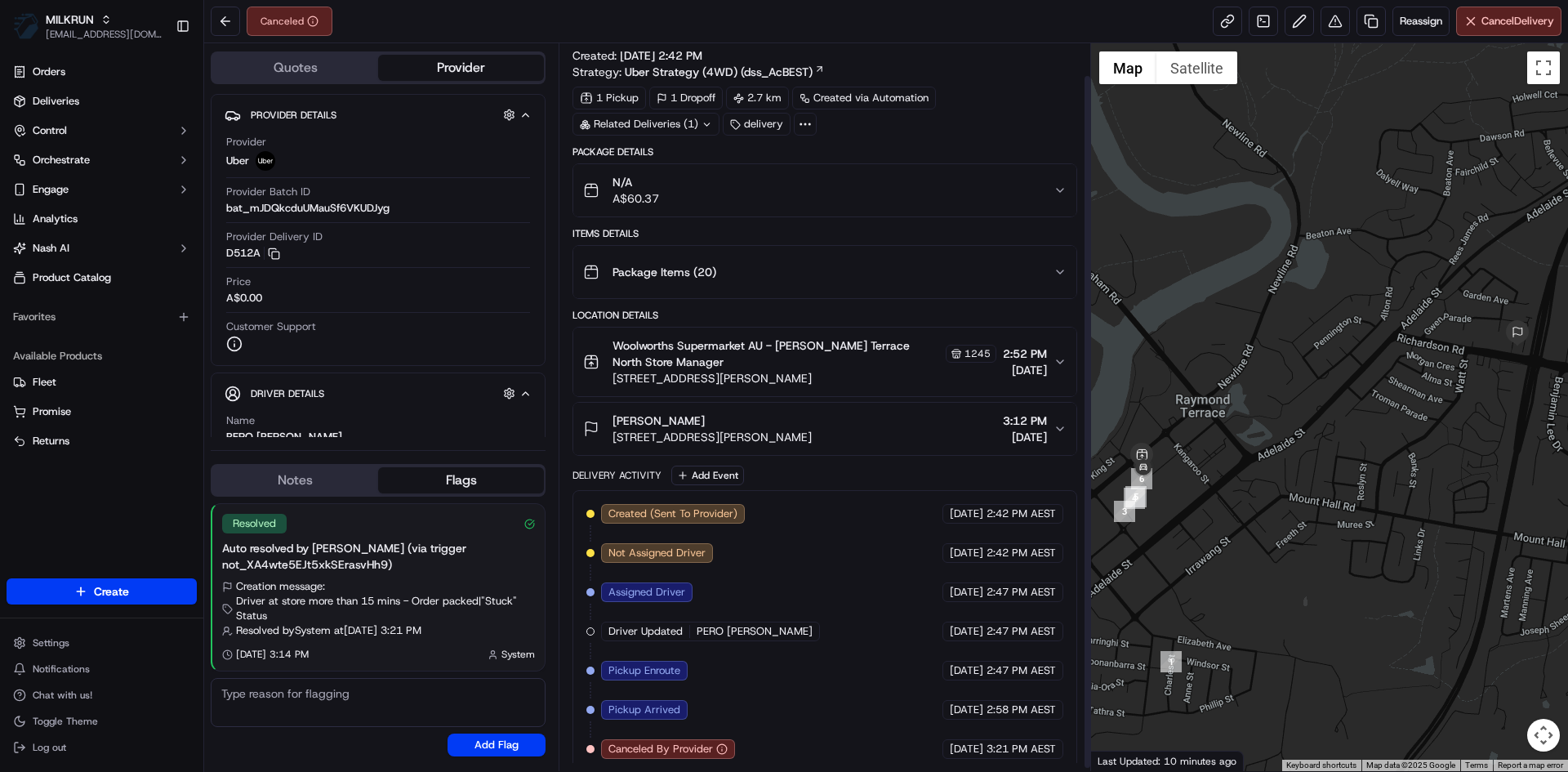
scroll to position [37, 0]
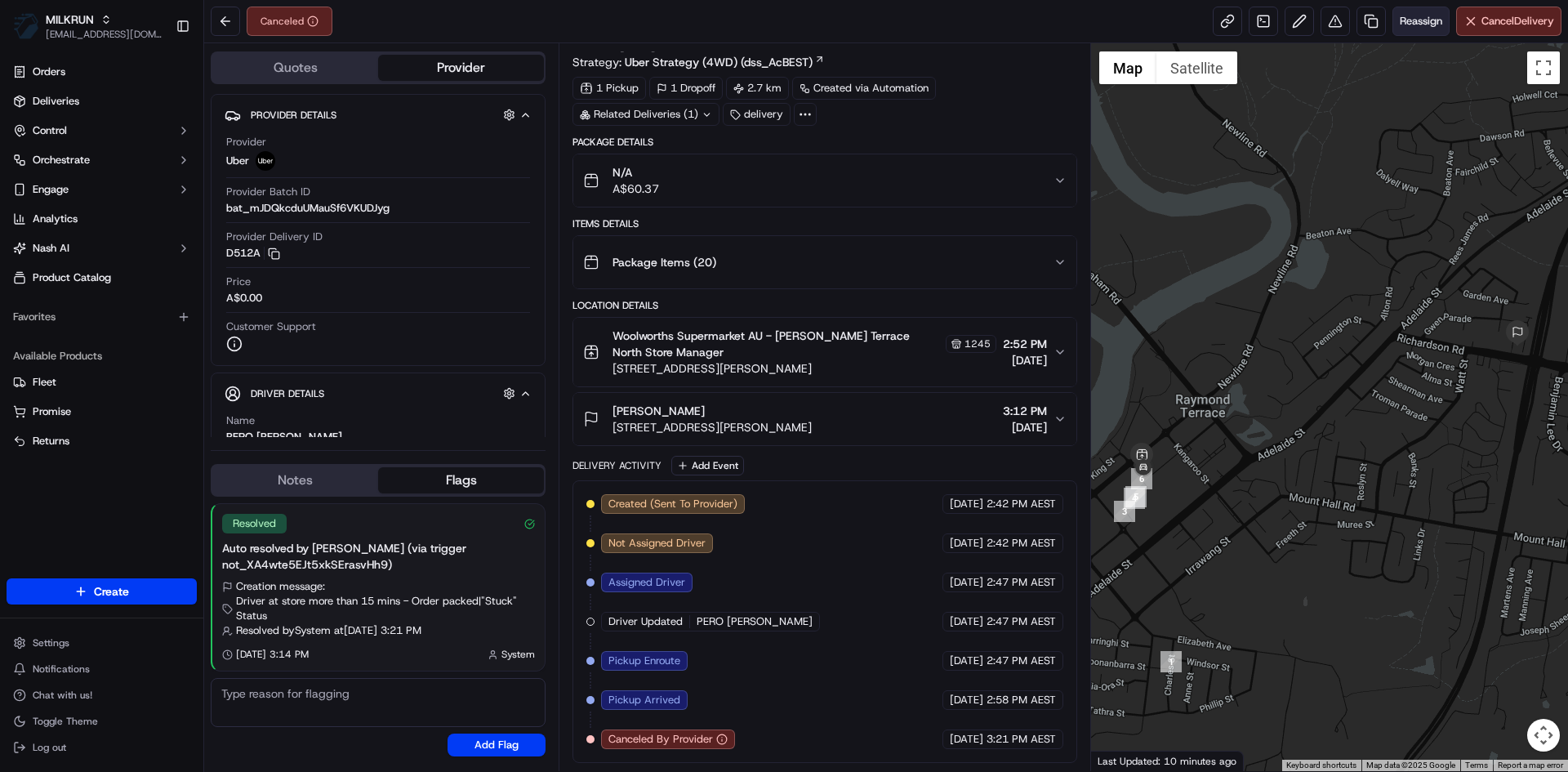
click at [1409, 20] on span "Reassign" at bounding box center [1422, 21] width 43 height 15
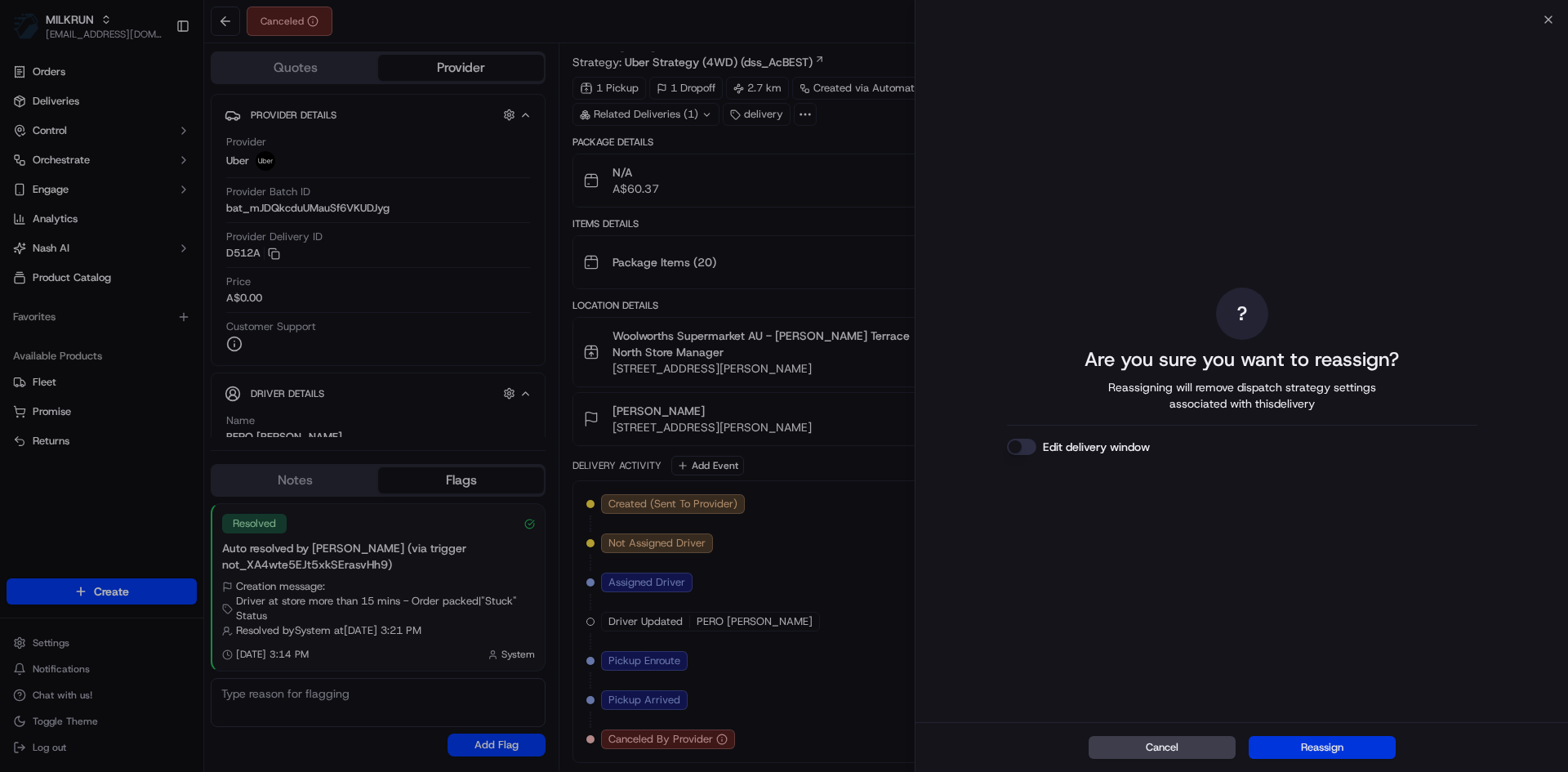
click at [1316, 747] on button "Reassign" at bounding box center [1322, 748] width 147 height 23
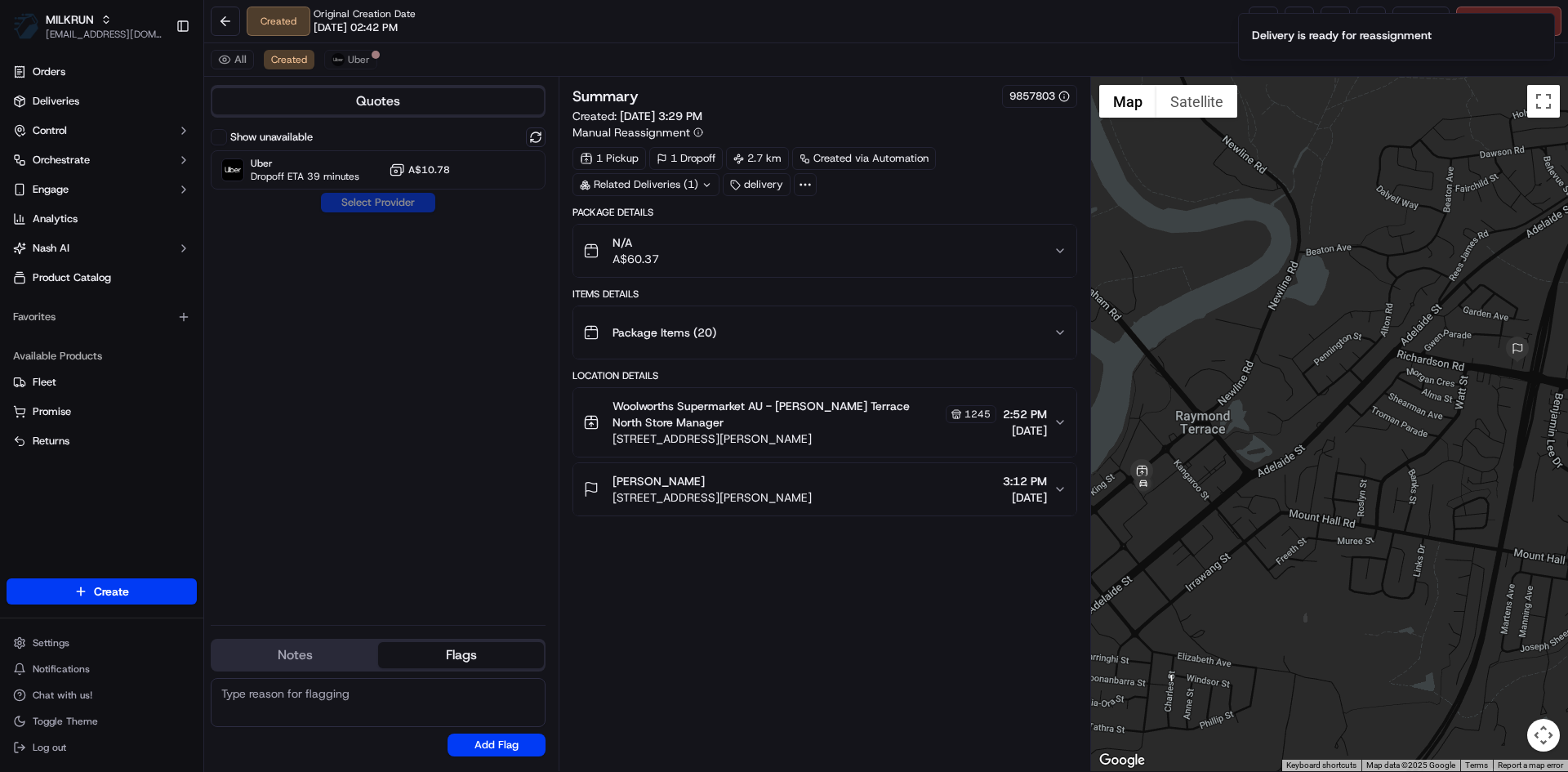
scroll to position [0, 0]
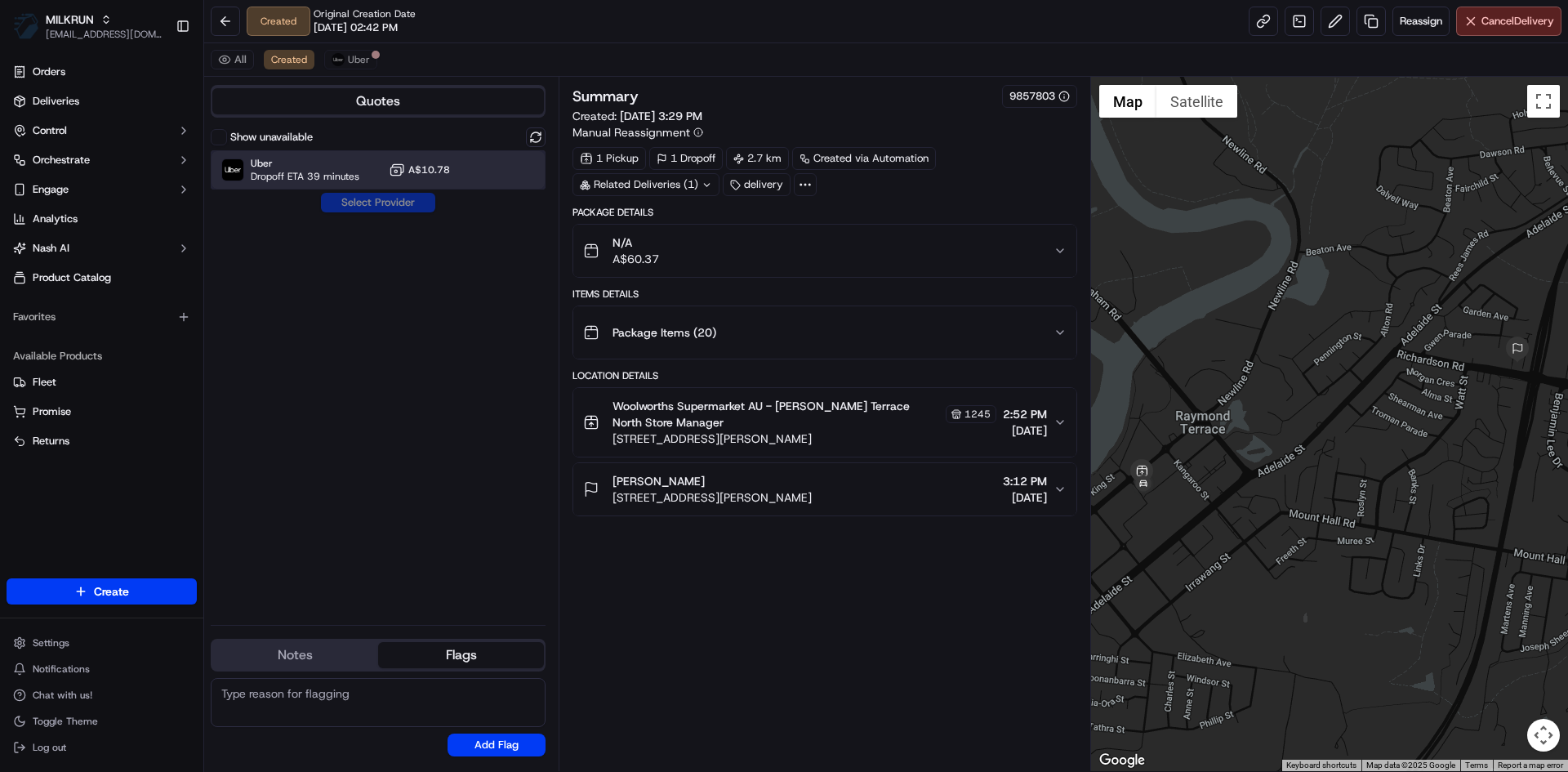
click at [293, 180] on span "Dropoff ETA 39 minutes" at bounding box center [304, 177] width 108 height 13
click at [374, 206] on button "Assign Provider" at bounding box center [377, 202] width 116 height 19
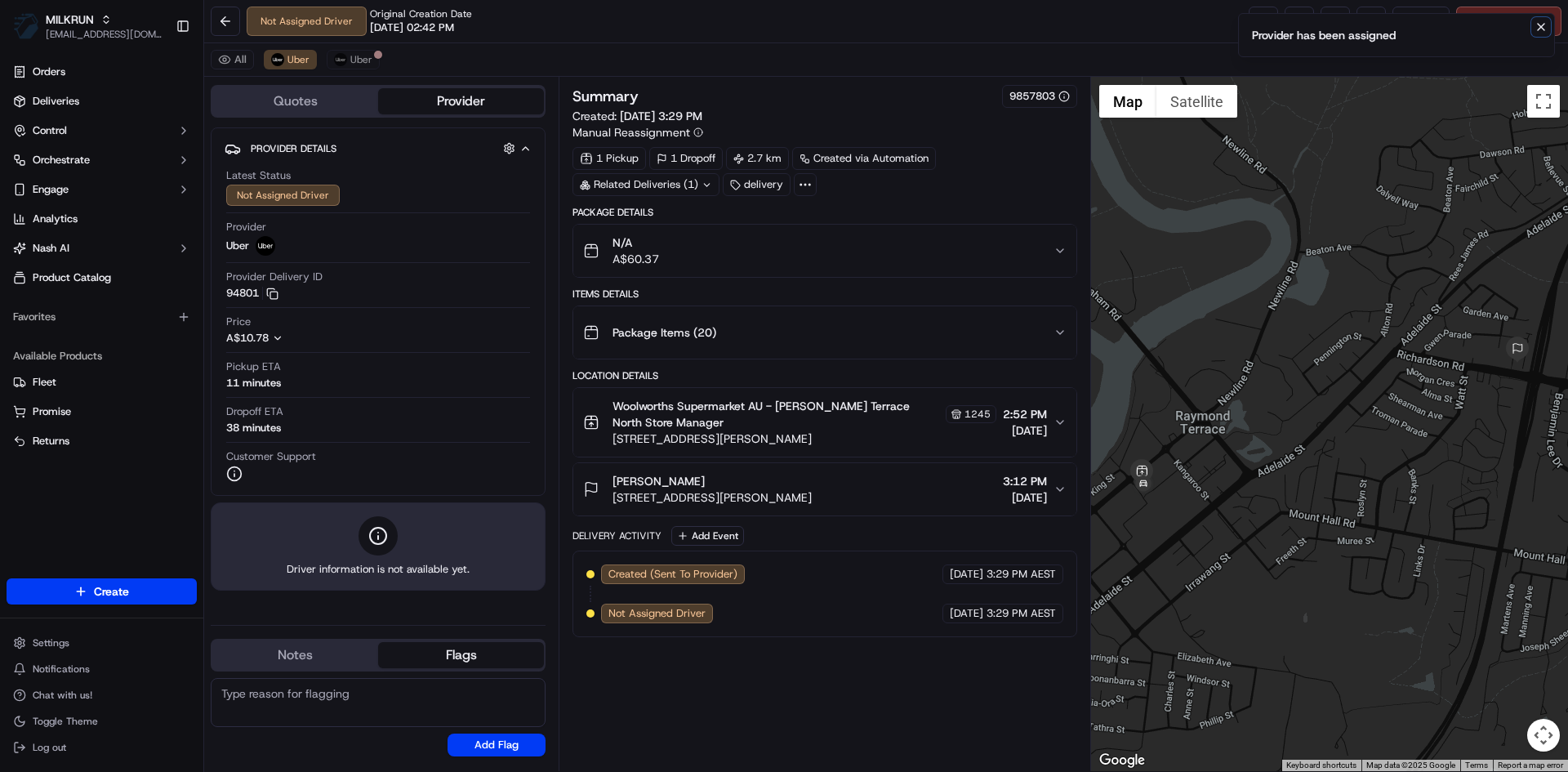
click at [1537, 28] on icon "Notifications (F8)" at bounding box center [1541, 27] width 13 height 13
click at [1250, 19] on link at bounding box center [1264, 21] width 30 height 30
